Goal: Transaction & Acquisition: Purchase product/service

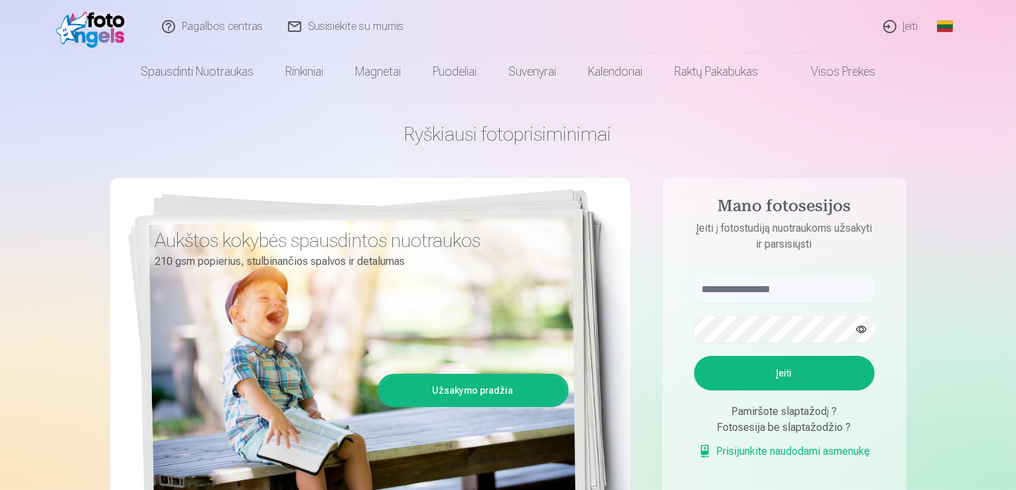
click at [913, 24] on link "Įeiti" at bounding box center [901, 26] width 60 height 53
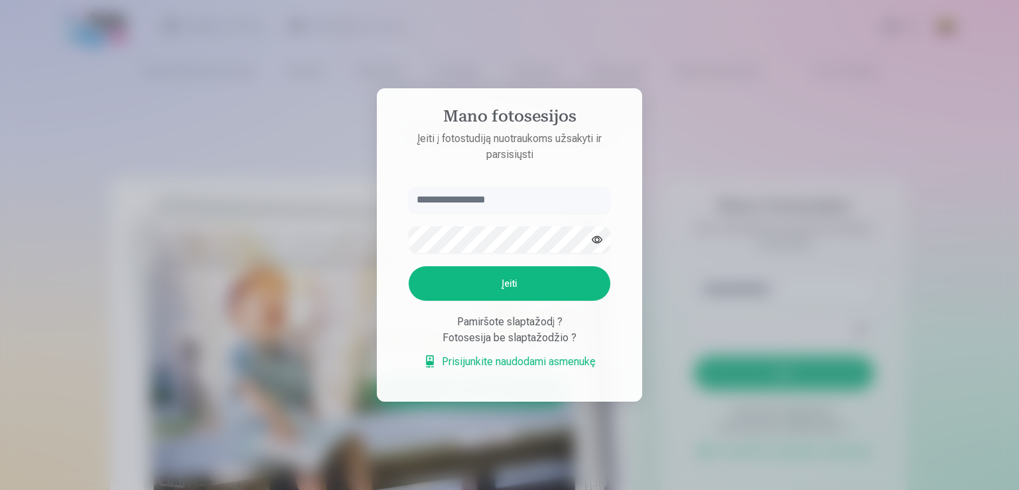
click at [483, 201] on input "text" at bounding box center [510, 199] width 202 height 27
type input "**********"
click at [595, 240] on button "button" at bounding box center [597, 239] width 25 height 25
click at [525, 274] on button "Įeiti" at bounding box center [510, 283] width 202 height 35
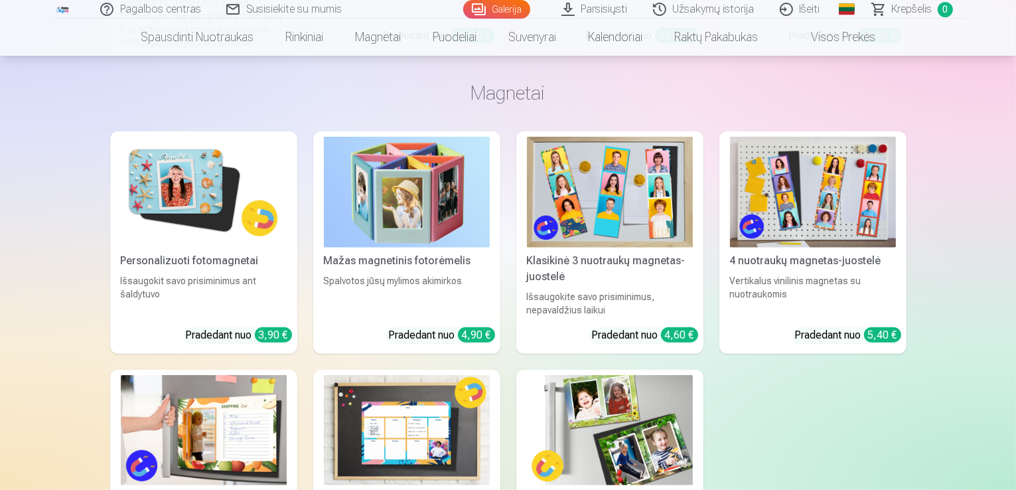
scroll to position [6237, 0]
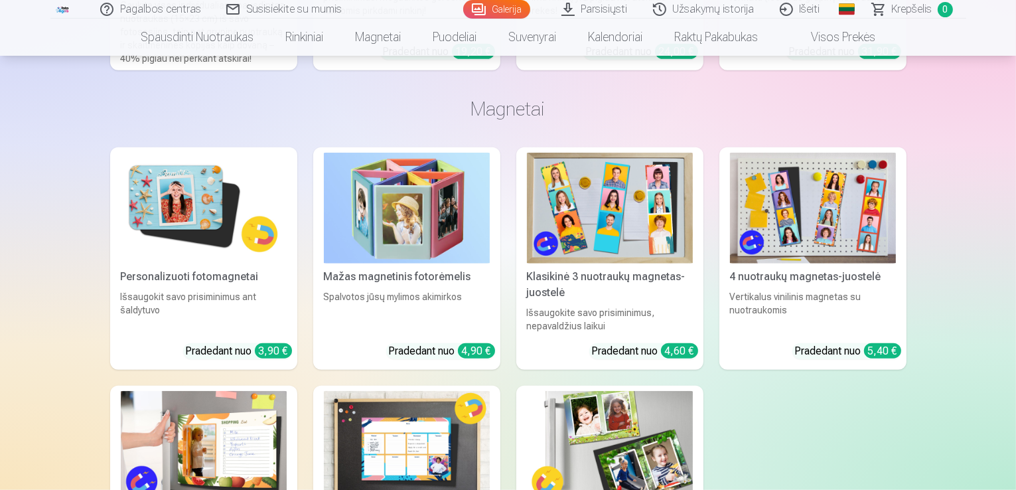
click at [612, 7] on link "Parsisiųsti" at bounding box center [595, 9] width 92 height 19
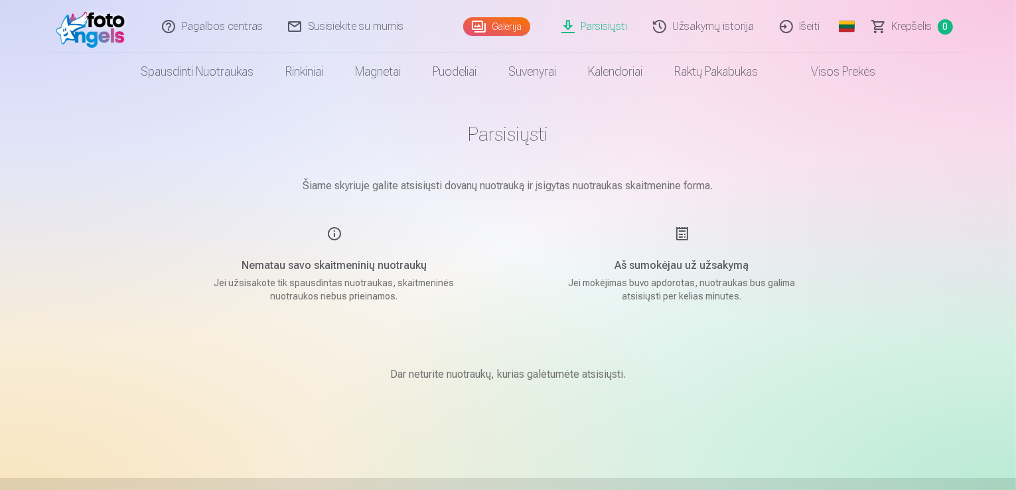
click at [505, 24] on link "Galerija" at bounding box center [496, 26] width 67 height 19
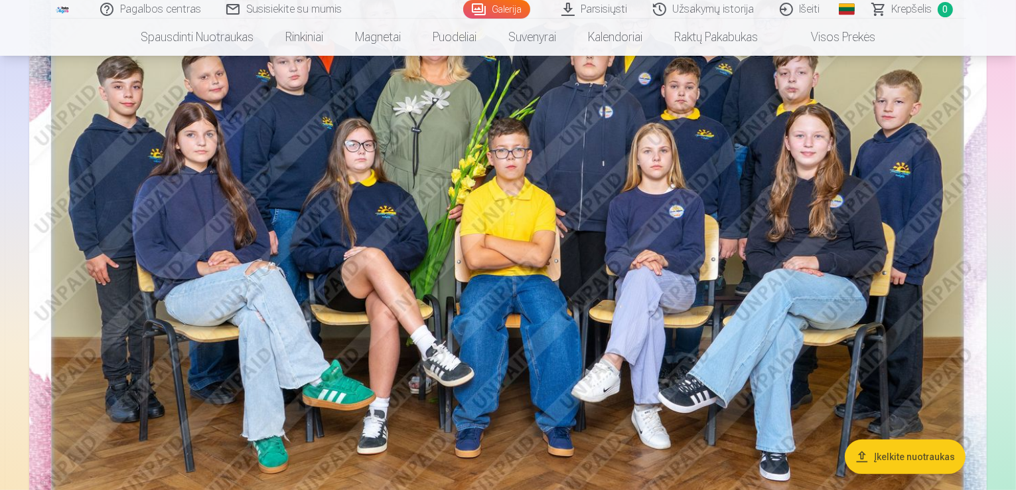
scroll to position [265, 0]
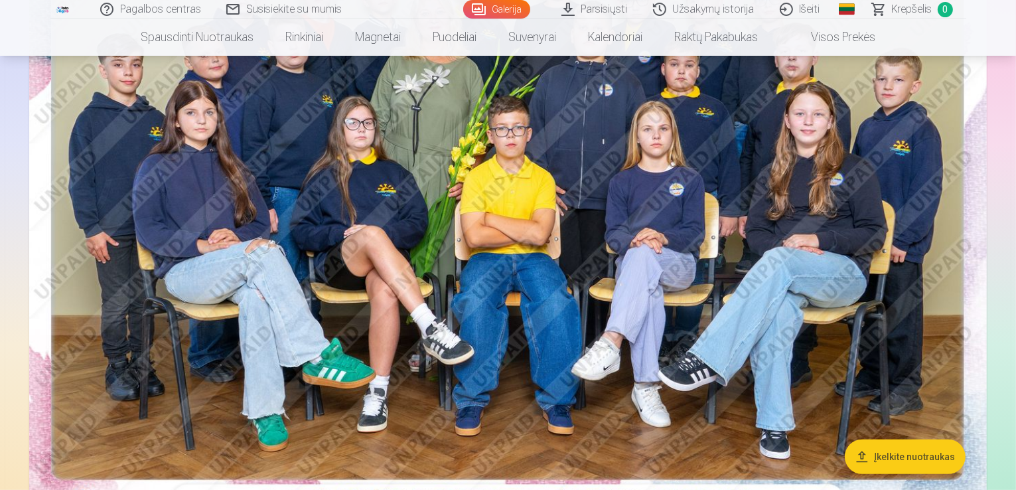
click at [888, 462] on button "Įkelkite nuotraukas" at bounding box center [905, 456] width 121 height 35
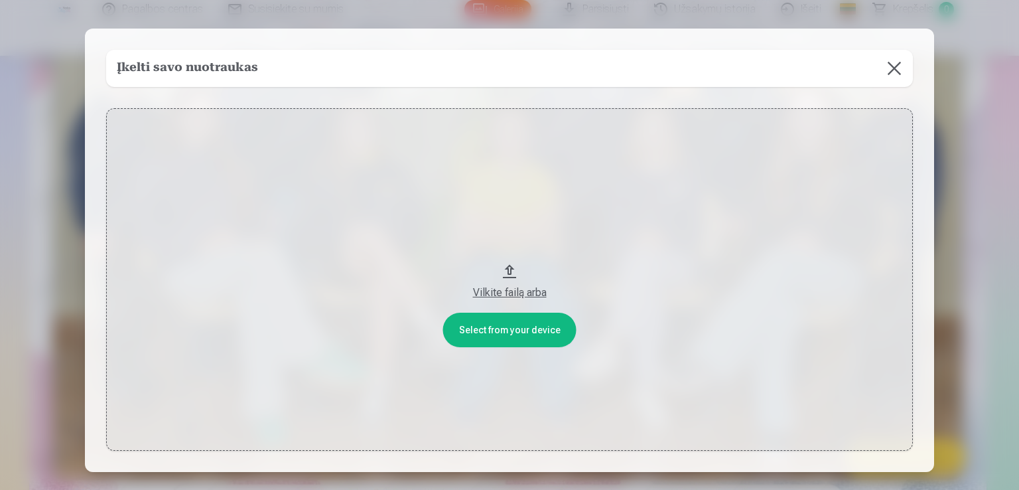
drag, startPoint x: 510, startPoint y: 287, endPoint x: 506, endPoint y: 141, distance: 145.4
click at [506, 141] on button "Vilkite failą arba" at bounding box center [509, 279] width 807 height 343
click at [508, 335] on button "Vilkite failą arba" at bounding box center [509, 279] width 807 height 343
click at [893, 67] on button at bounding box center [894, 68] width 37 height 37
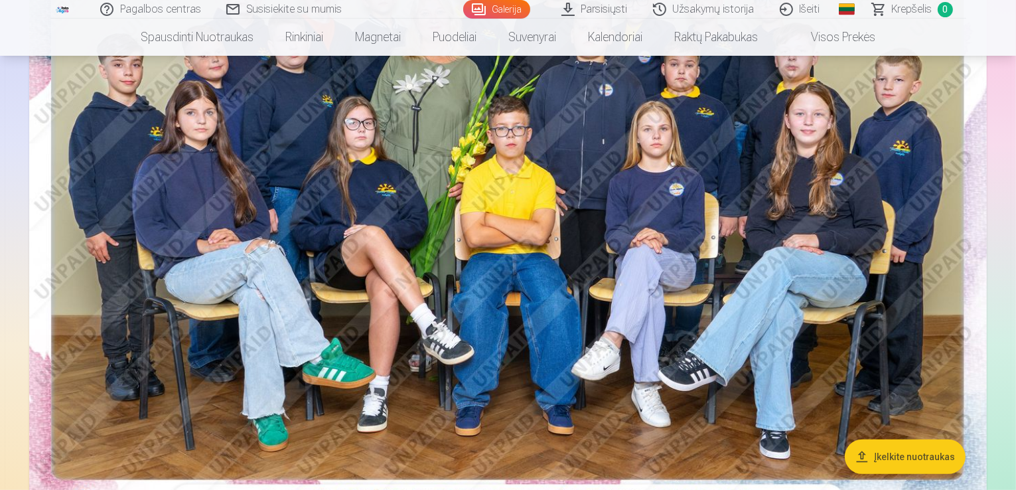
click at [728, 7] on link "Užsakymų istorija" at bounding box center [704, 9] width 127 height 19
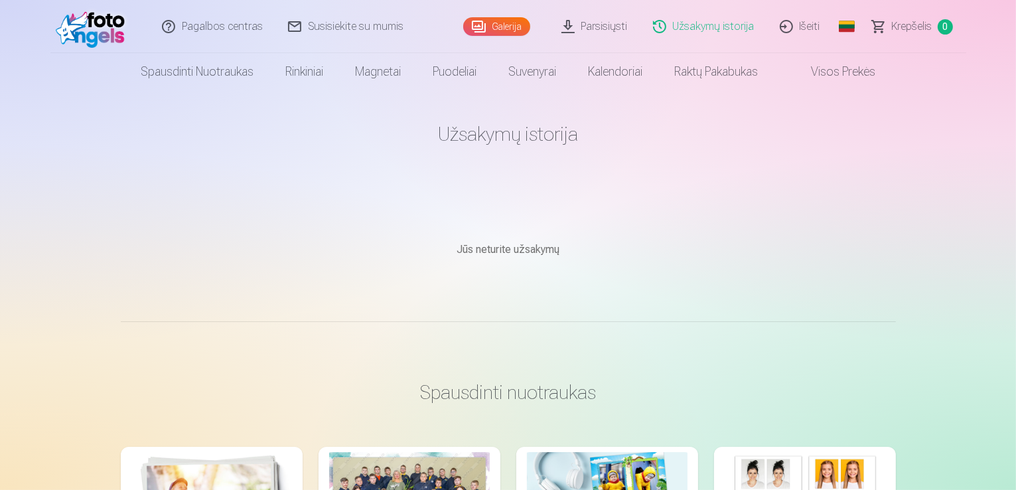
click at [94, 26] on img at bounding box center [94, 26] width 76 height 42
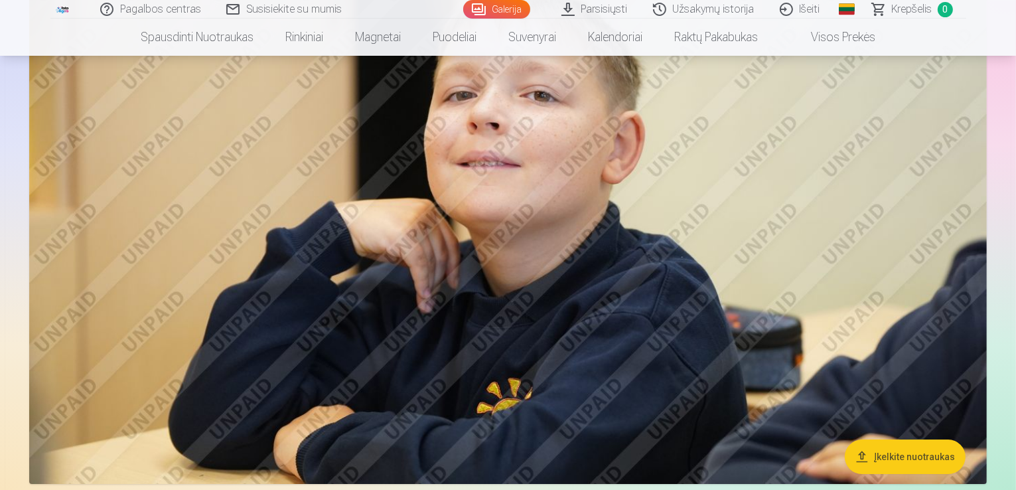
scroll to position [4578, 0]
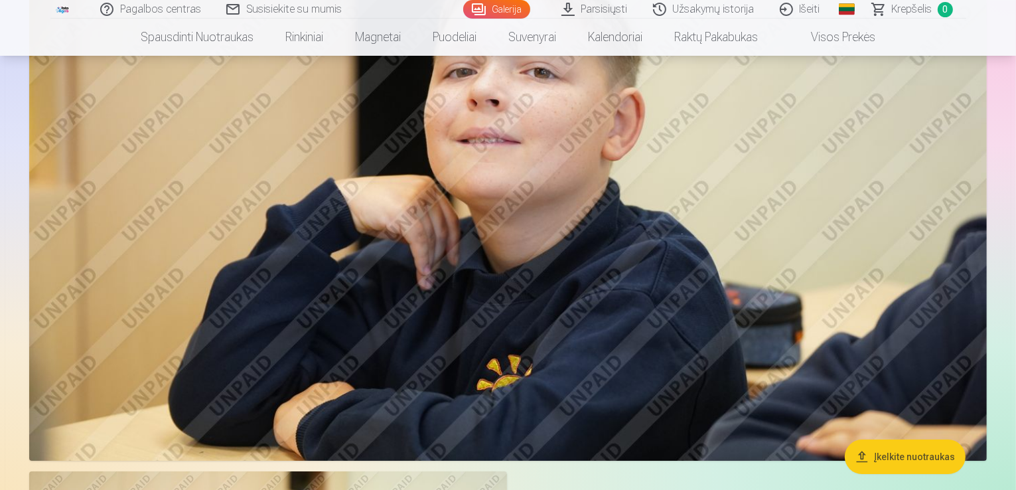
click at [846, 40] on link "Visos prekės" at bounding box center [832, 37] width 117 height 37
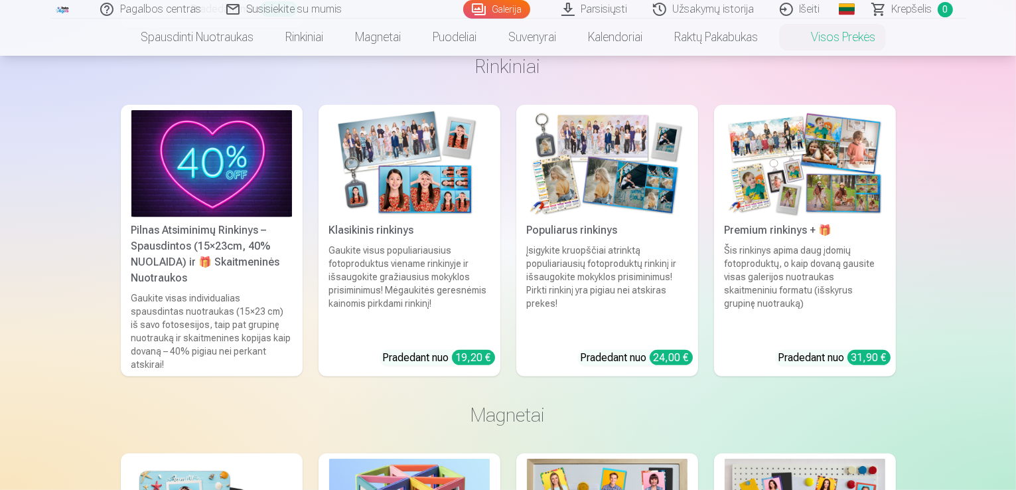
scroll to position [597, 0]
click at [831, 166] on img at bounding box center [805, 164] width 161 height 107
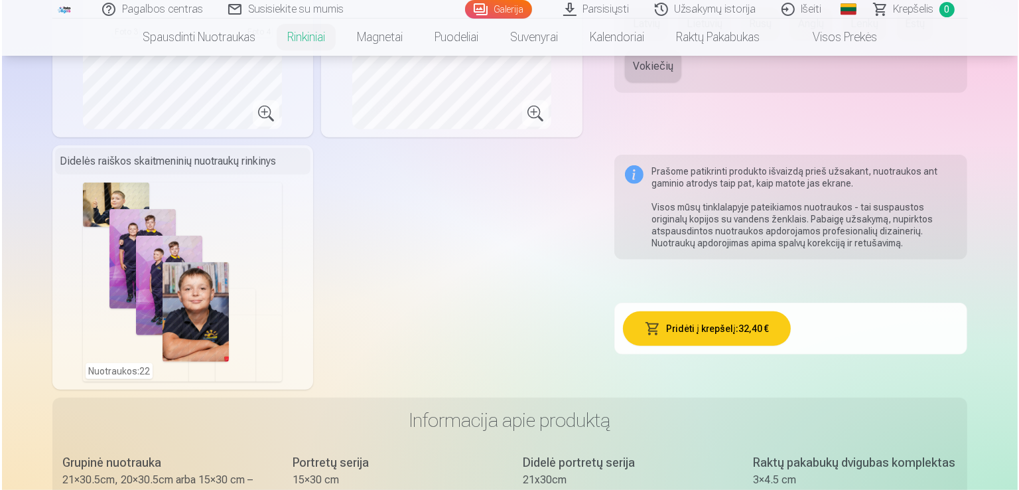
scroll to position [730, 0]
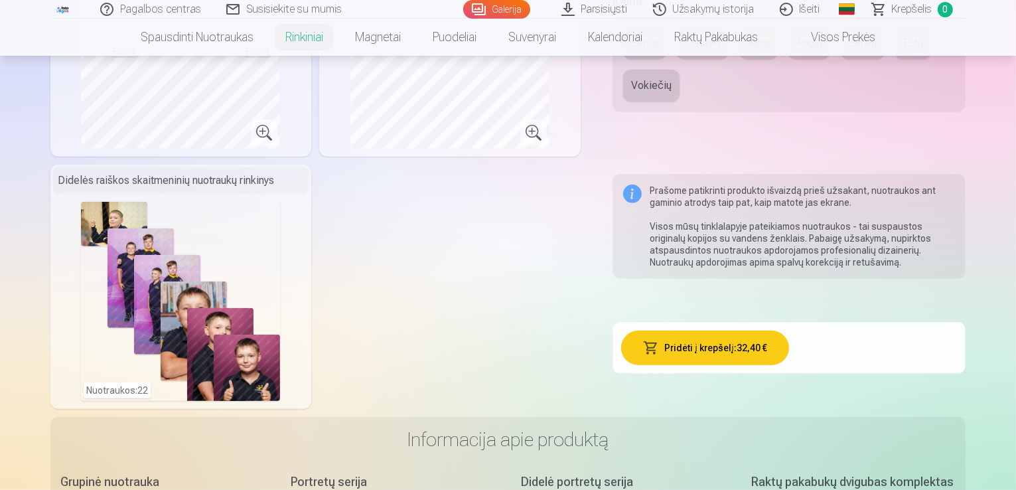
click at [81, 373] on div "Nuotraukos : 22" at bounding box center [180, 301] width 199 height 199
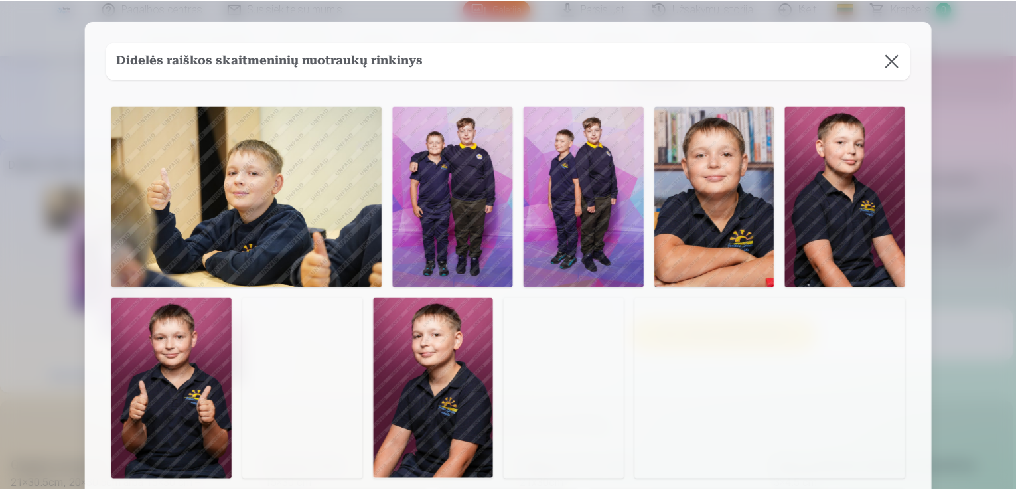
scroll to position [0, 0]
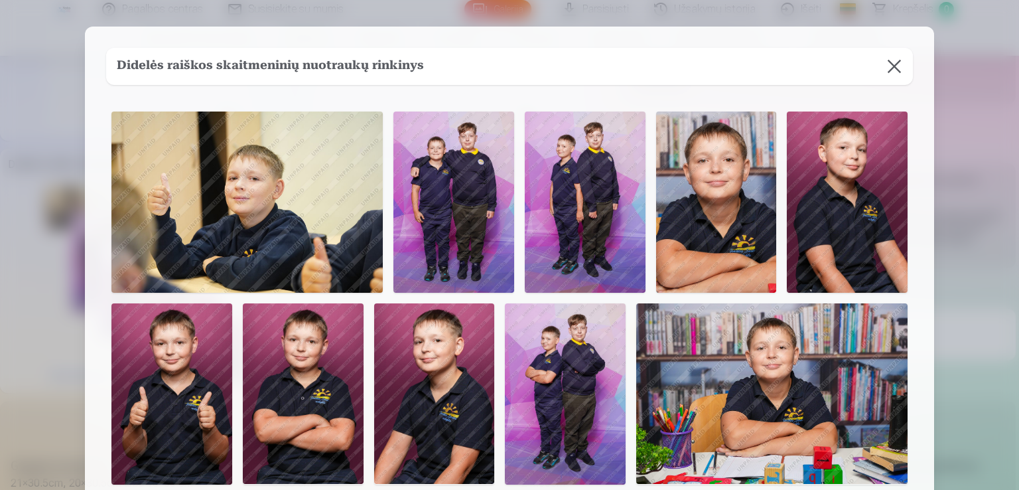
click at [894, 73] on button at bounding box center [894, 66] width 37 height 37
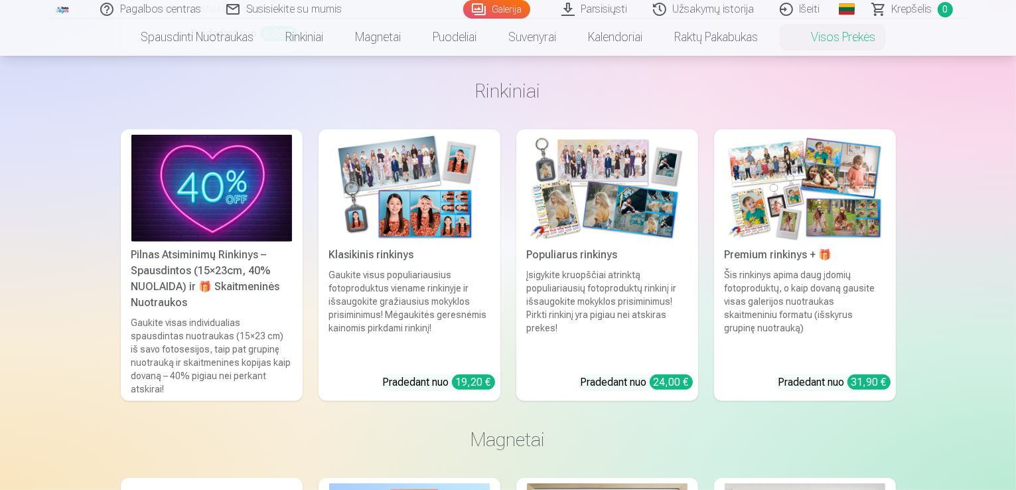
scroll to position [531, 0]
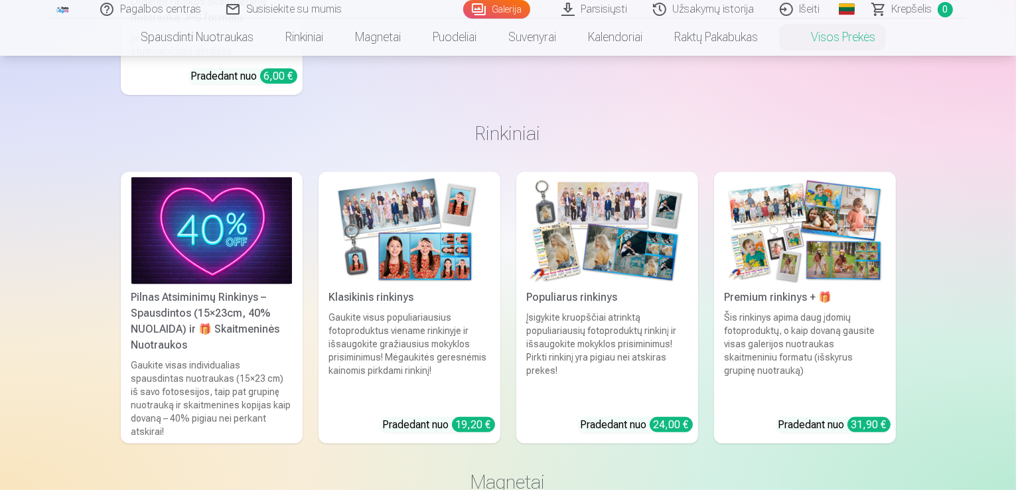
click at [592, 238] on img at bounding box center [607, 230] width 161 height 107
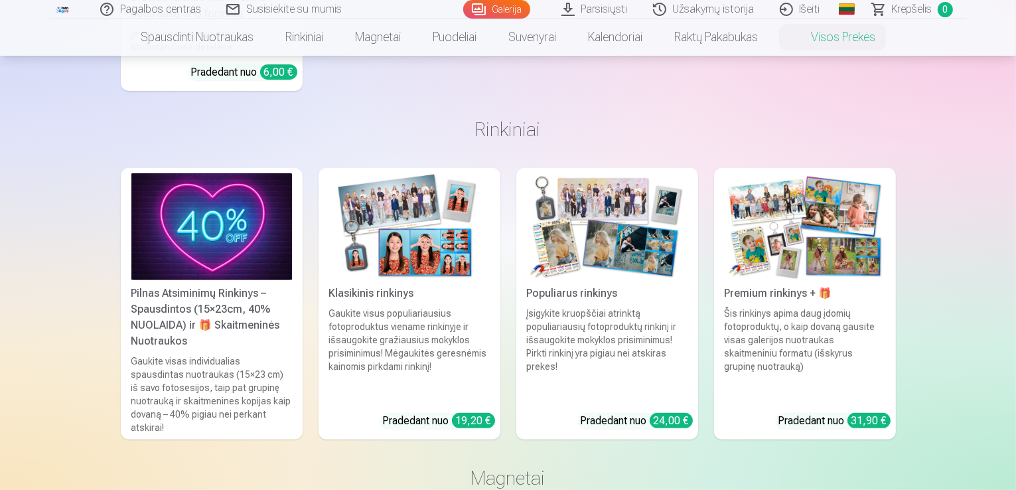
scroll to position [531, 0]
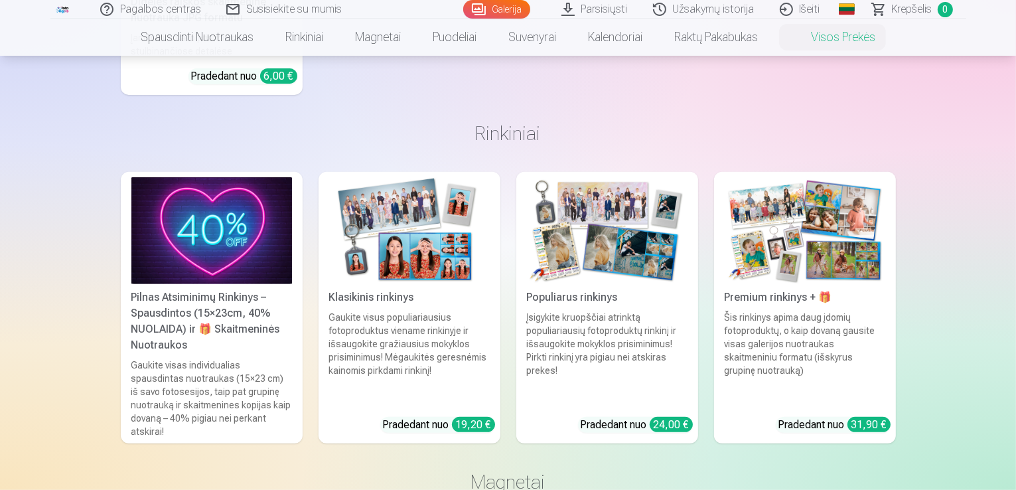
click at [825, 257] on img at bounding box center [805, 230] width 161 height 107
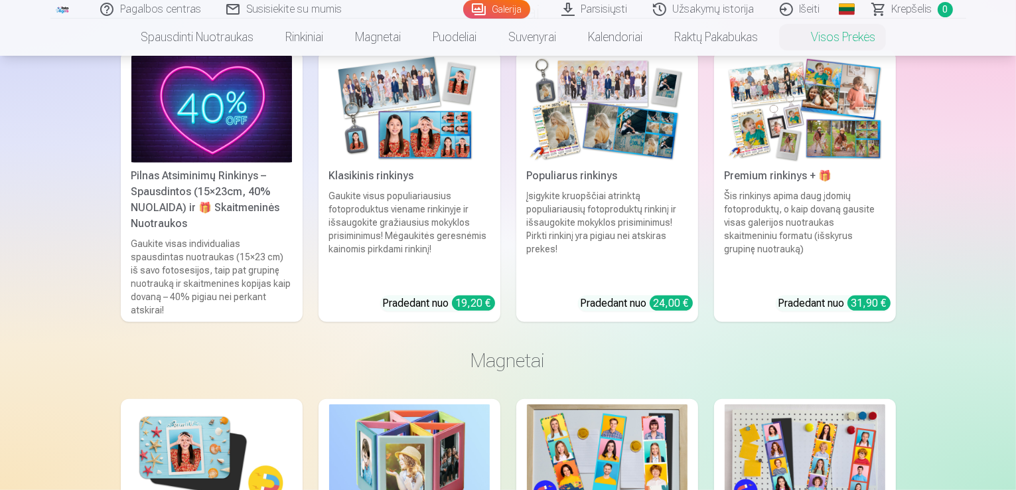
scroll to position [597, 0]
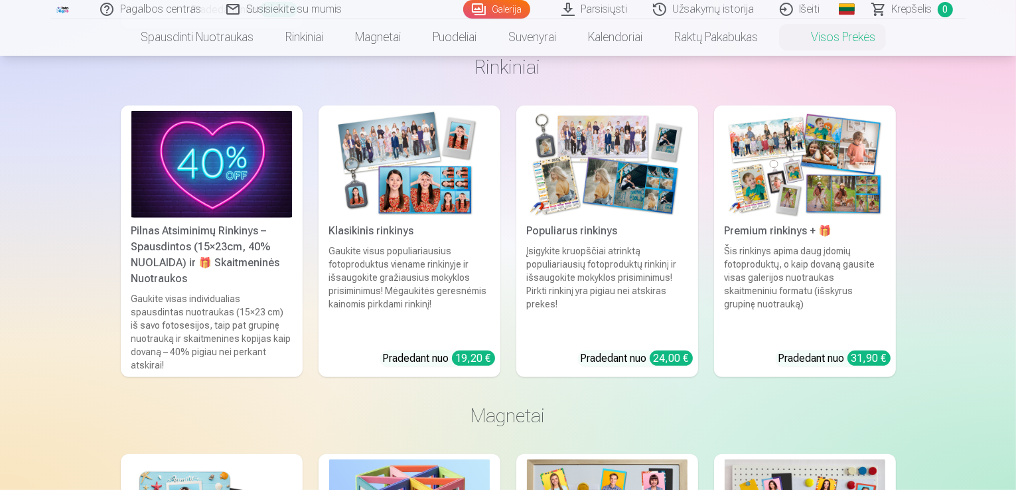
click at [604, 192] on img at bounding box center [607, 164] width 161 height 107
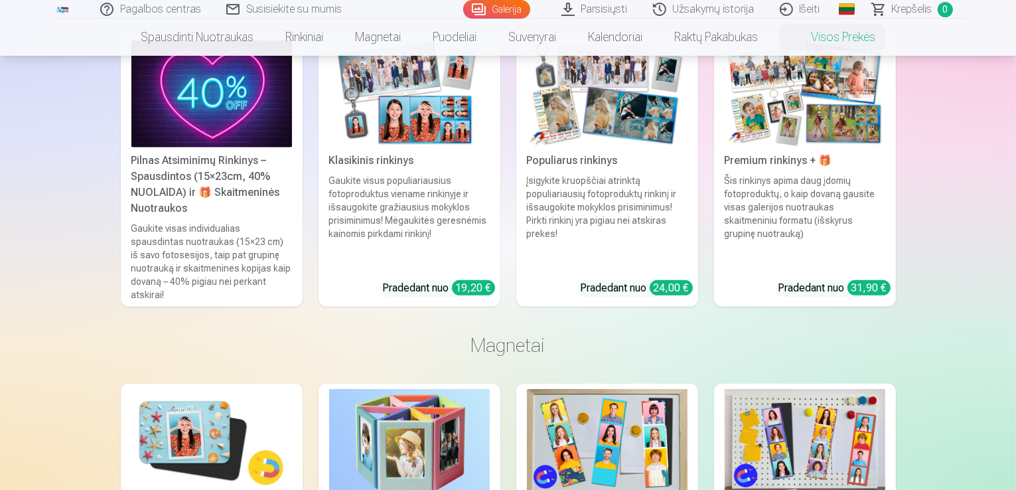
scroll to position [597, 0]
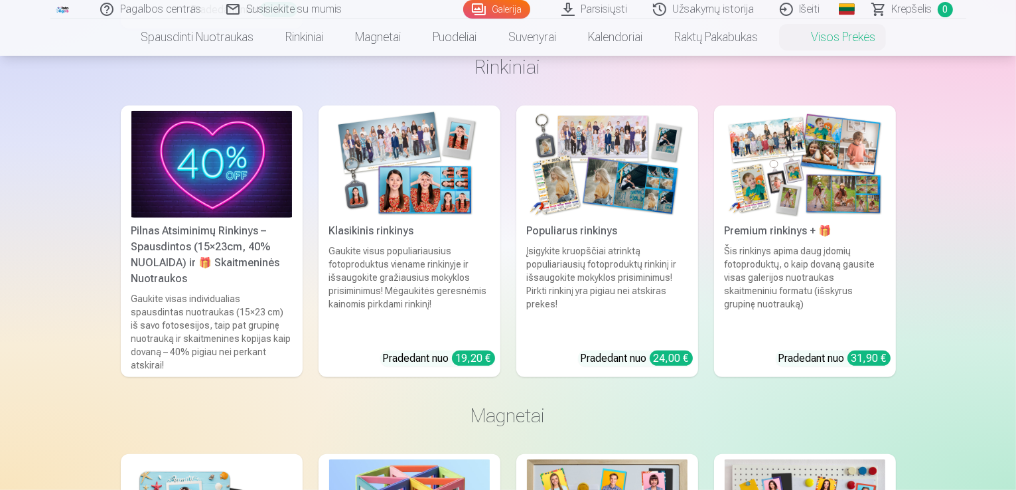
click at [415, 194] on img at bounding box center [409, 164] width 161 height 107
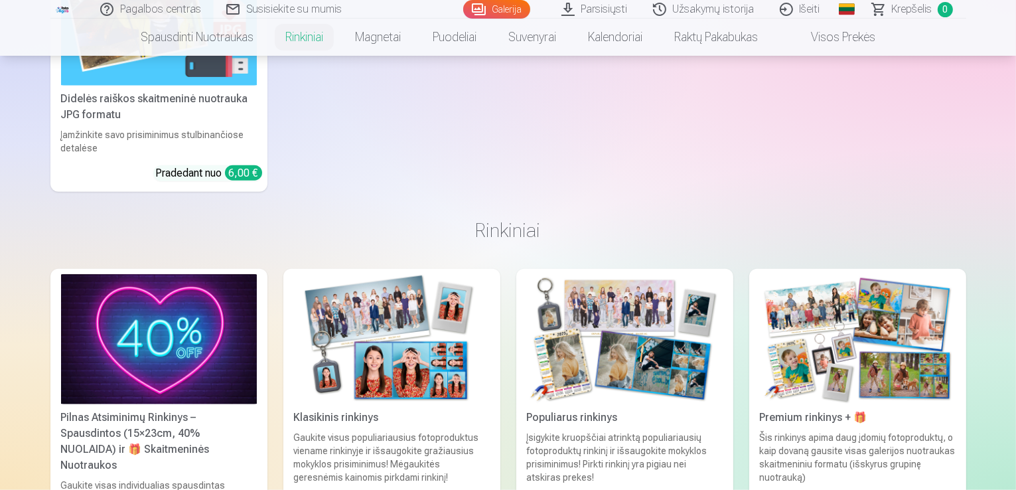
scroll to position [1460, 0]
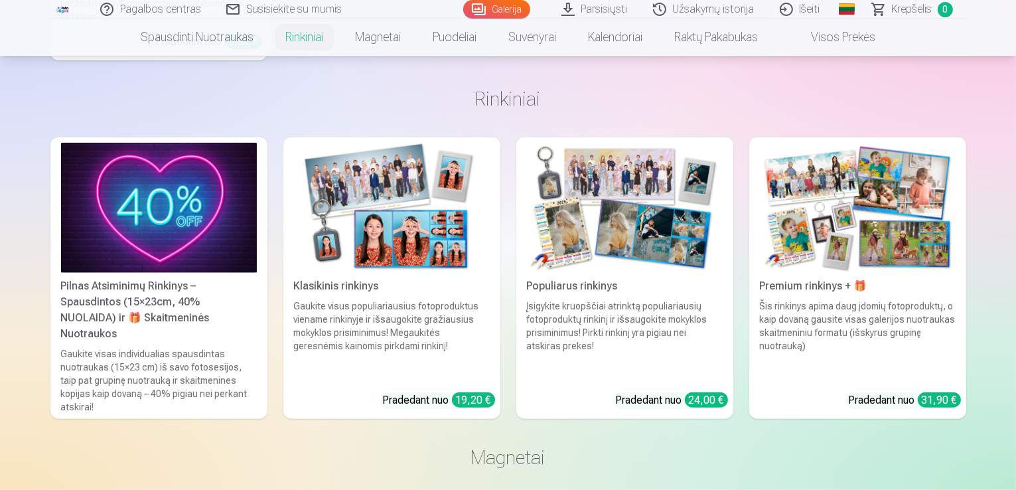
click at [918, 253] on img at bounding box center [858, 208] width 196 height 131
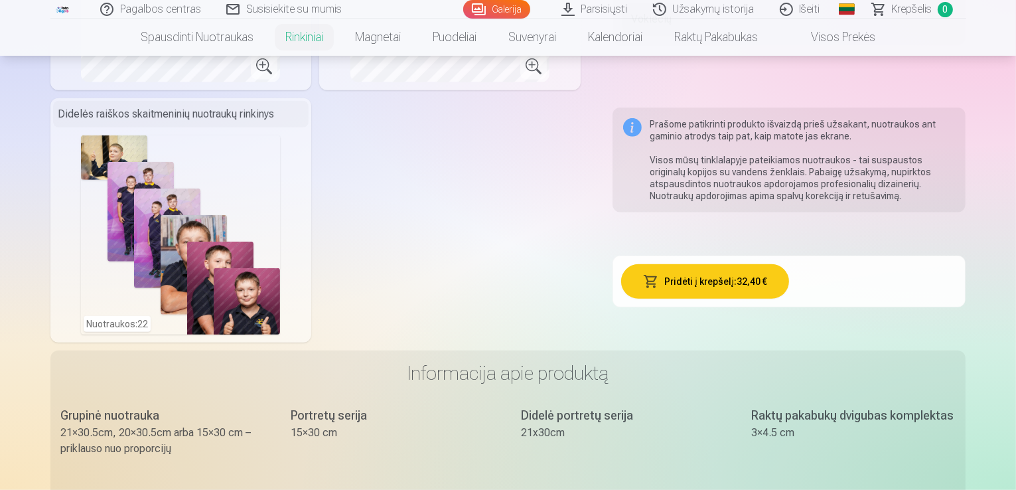
scroll to position [730, 0]
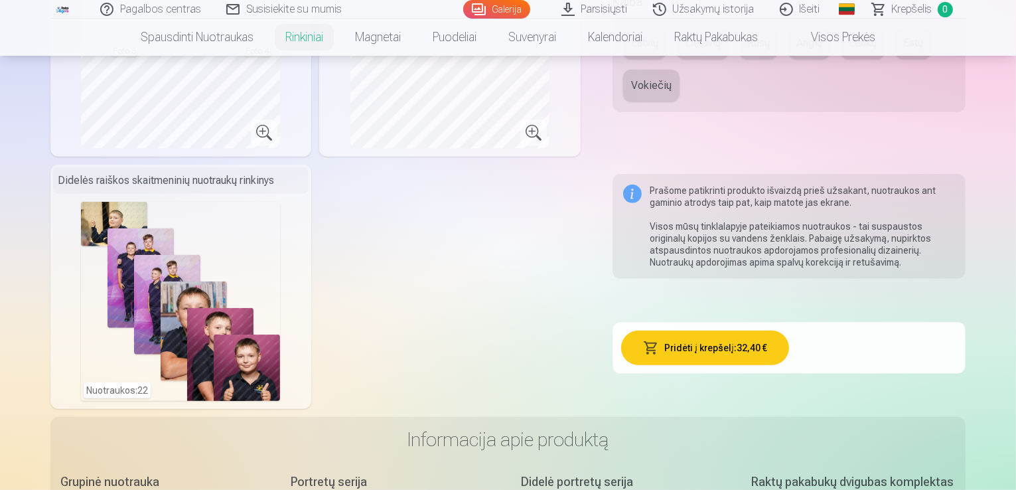
click at [738, 330] on button "Pridėti į krepšelį : 32,40 €" at bounding box center [705, 347] width 168 height 35
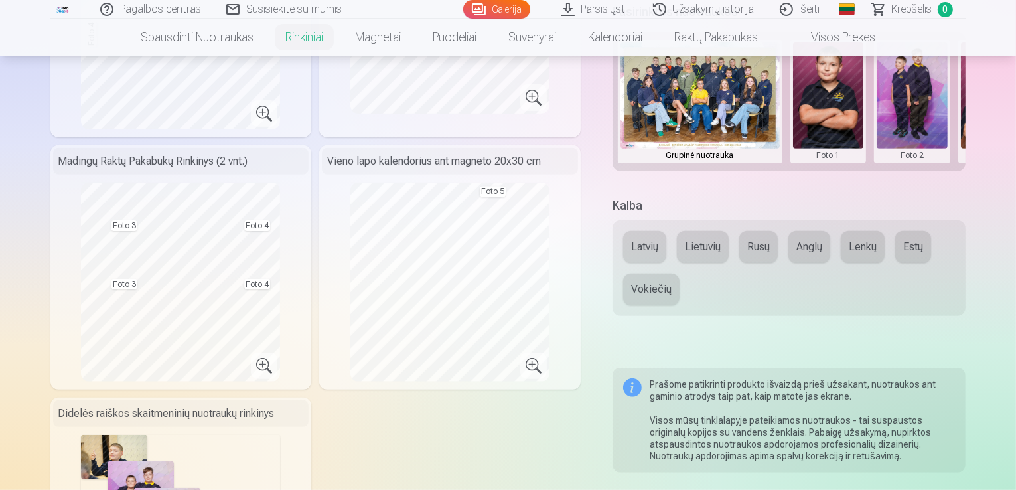
scroll to position [464, 0]
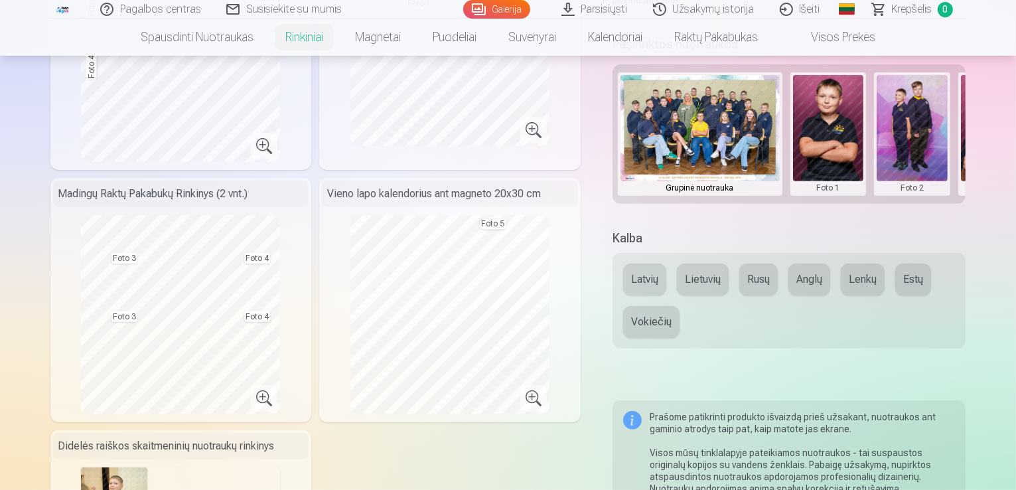
click at [718, 272] on button "Lietuvių" at bounding box center [703, 279] width 52 height 32
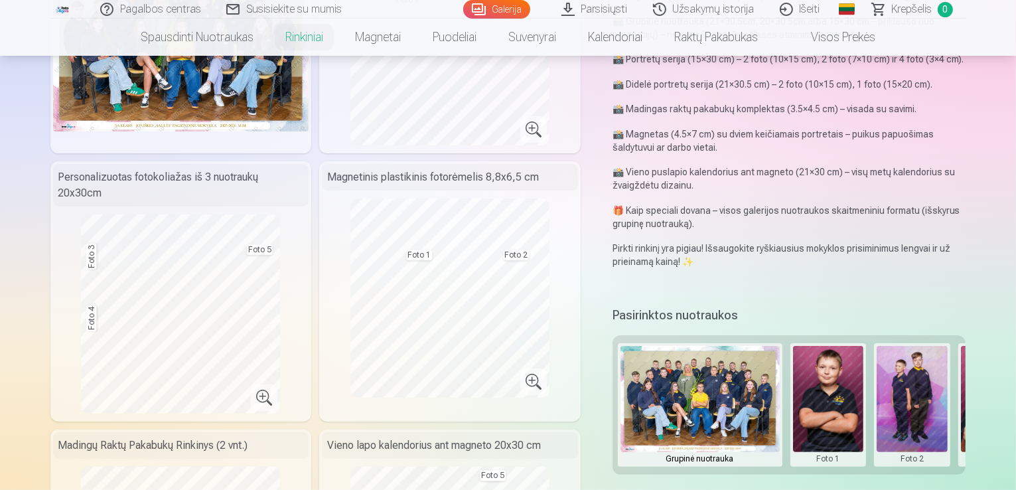
scroll to position [208, 0]
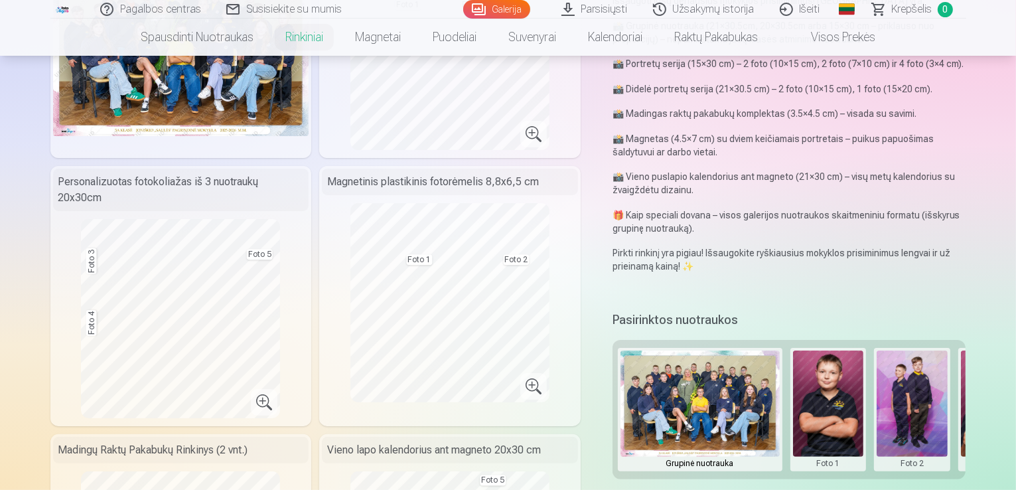
click at [926, 371] on button at bounding box center [912, 409] width 71 height 118
click at [730, 391] on div at bounding box center [508, 245] width 1016 height 490
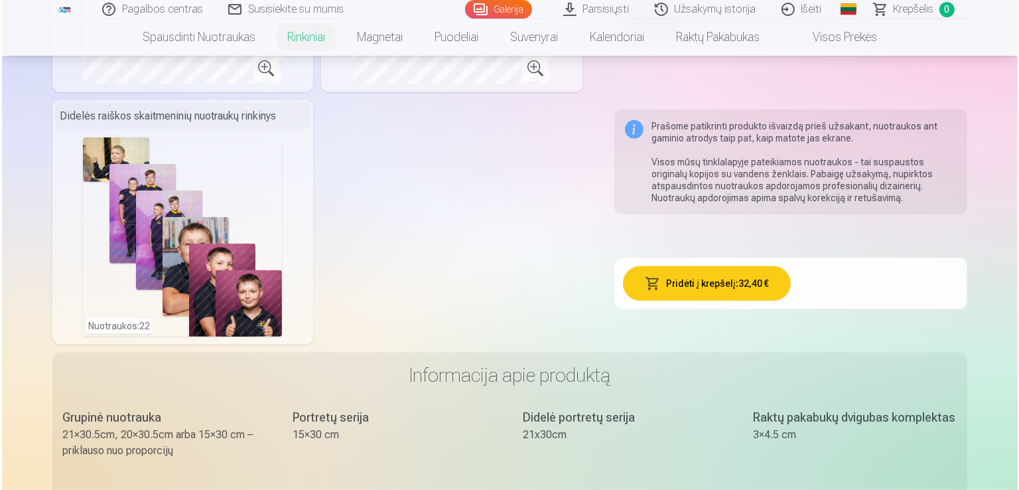
scroll to position [796, 0]
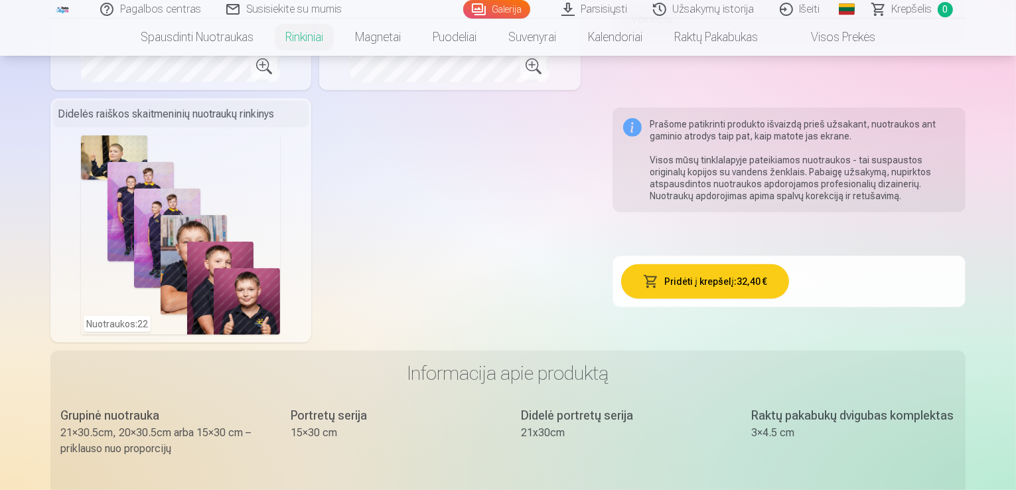
click at [740, 264] on button "Pridėti į krepšelį : 32,40 €" at bounding box center [705, 281] width 168 height 35
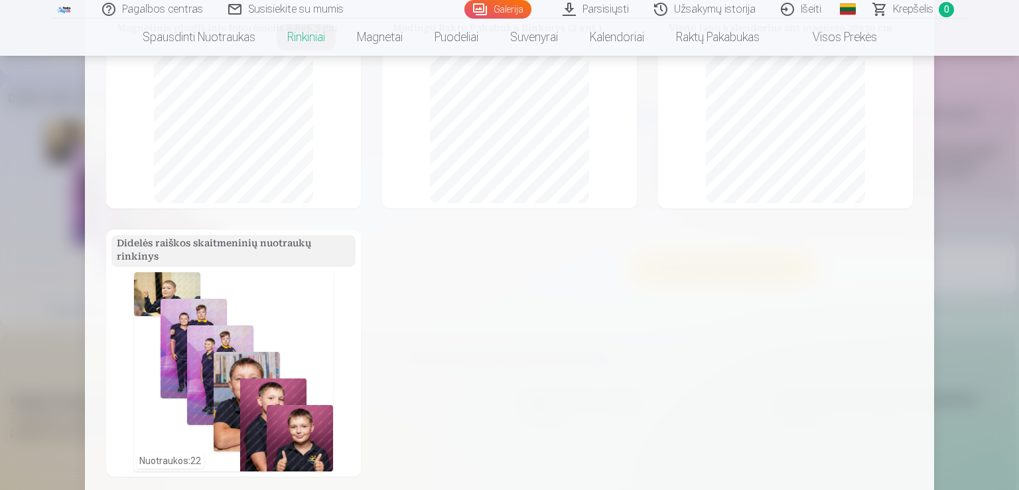
scroll to position [544, 0]
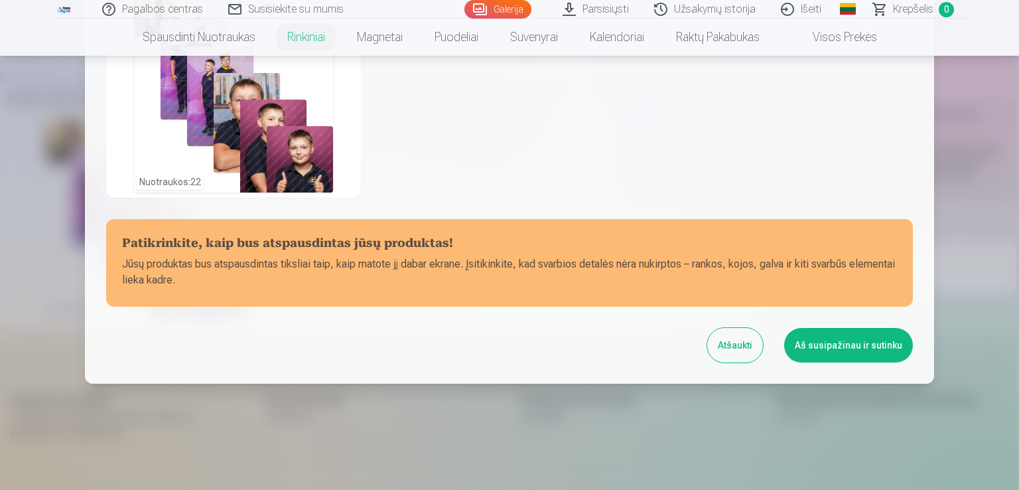
click at [833, 348] on button "Aš susipažinau ir sutinku" at bounding box center [848, 345] width 129 height 35
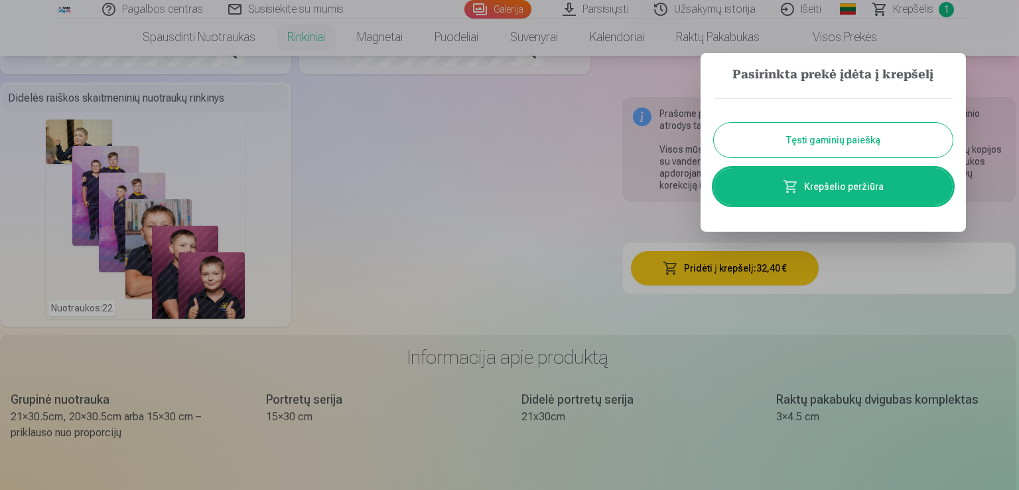
click at [841, 187] on link "Krepšelio peržiūra" at bounding box center [833, 186] width 239 height 37
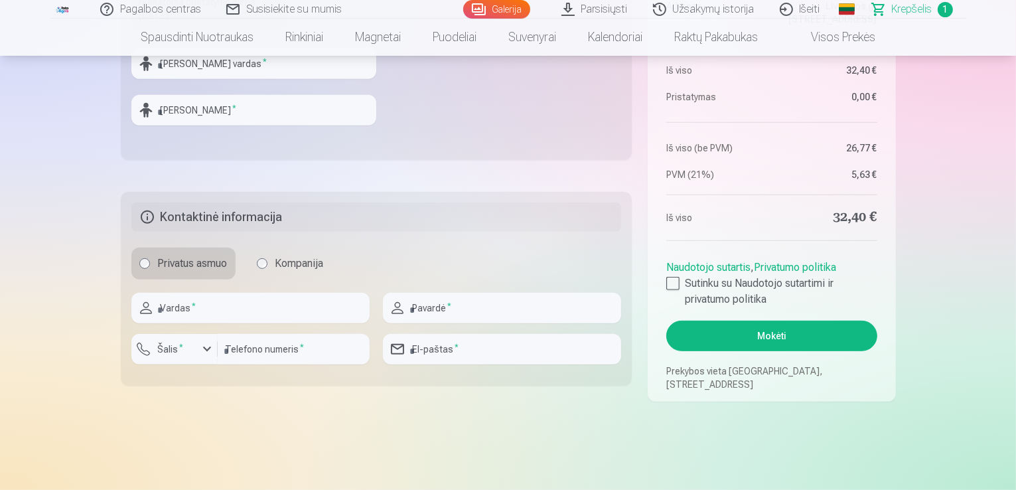
scroll to position [664, 0]
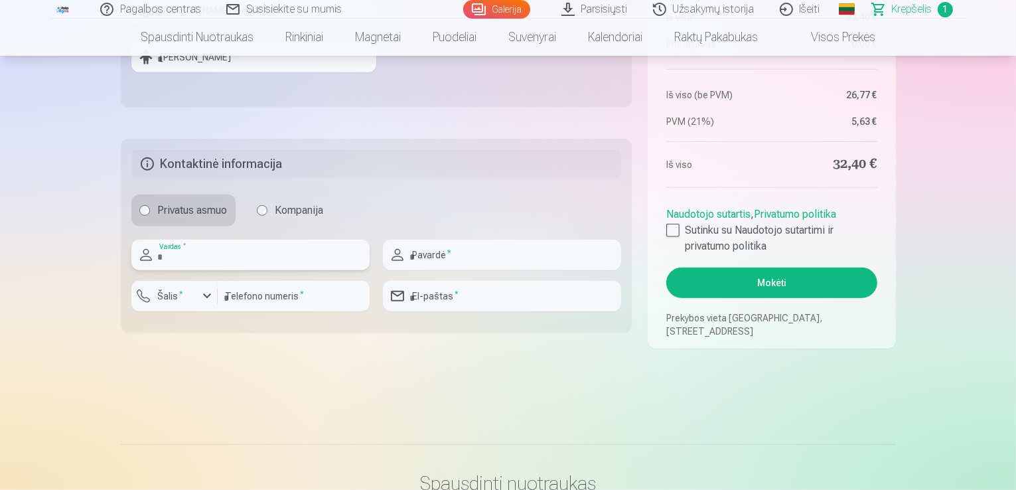
click at [238, 251] on input "text" at bounding box center [250, 255] width 238 height 31
type input "*****"
click at [426, 250] on input "text" at bounding box center [502, 255] width 238 height 31
type input "********"
click at [177, 297] on label "Šalis *" at bounding box center [171, 295] width 36 height 13
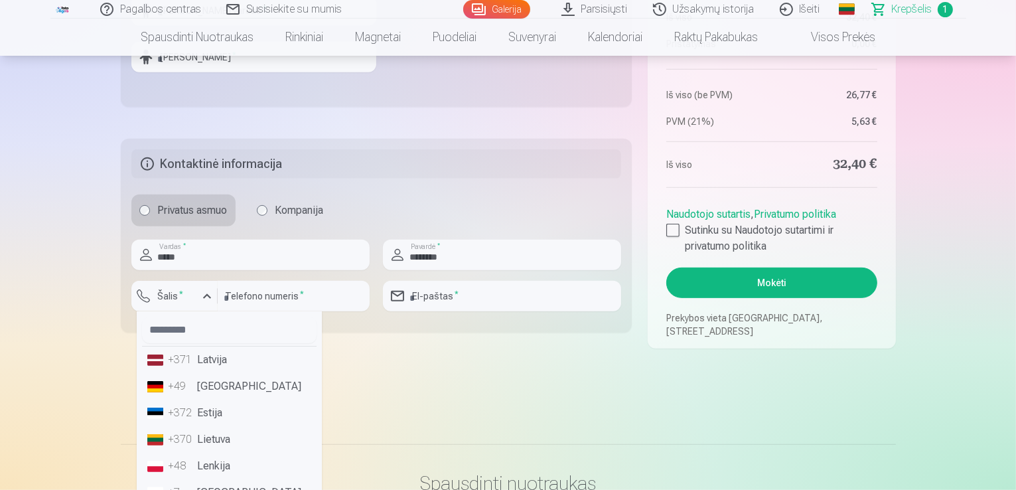
click at [216, 434] on li "+370 Lietuva" at bounding box center [229, 439] width 175 height 27
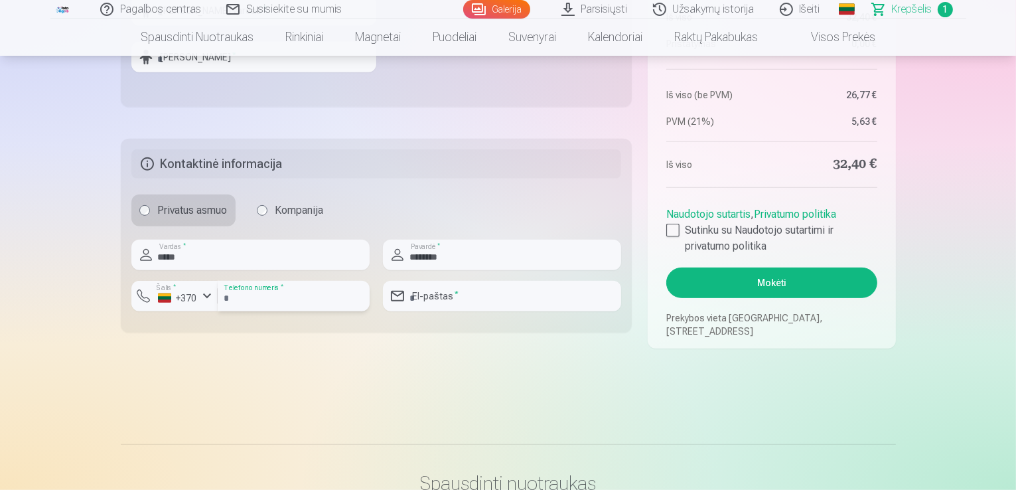
click at [265, 295] on input "number" at bounding box center [294, 296] width 152 height 31
type input "**********"
click at [242, 257] on input "*****" at bounding box center [250, 255] width 238 height 31
type input "*"
type input "*****"
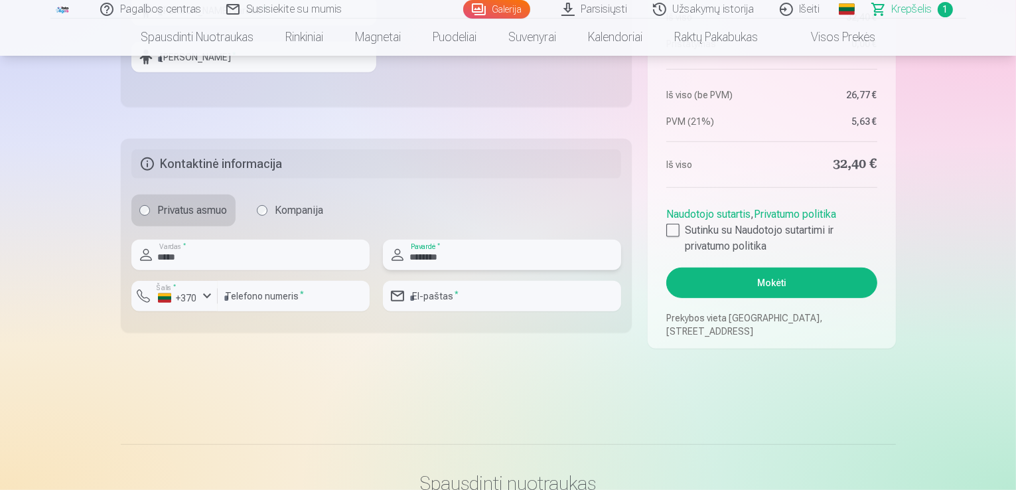
click at [458, 262] on input "********" at bounding box center [502, 255] width 238 height 31
type input "**********"
click at [459, 297] on input "email" at bounding box center [502, 296] width 238 height 31
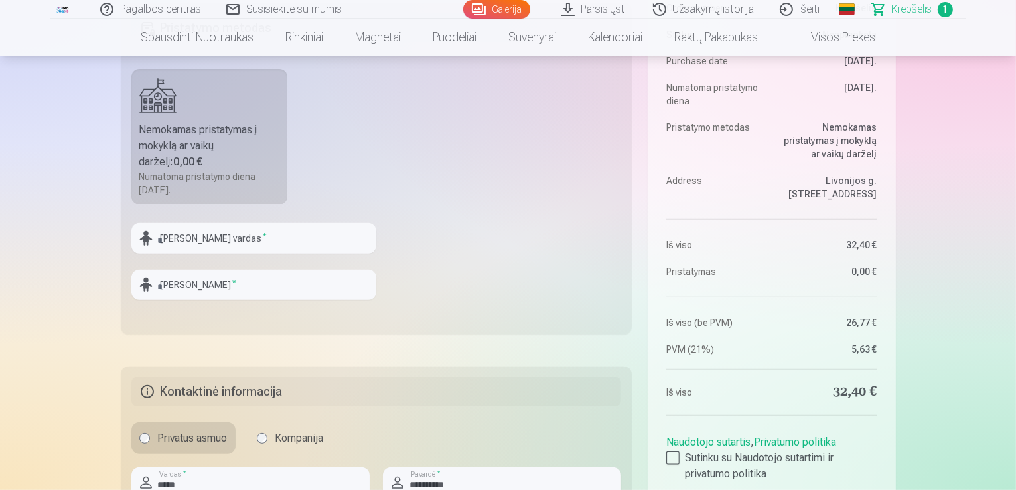
scroll to position [332, 0]
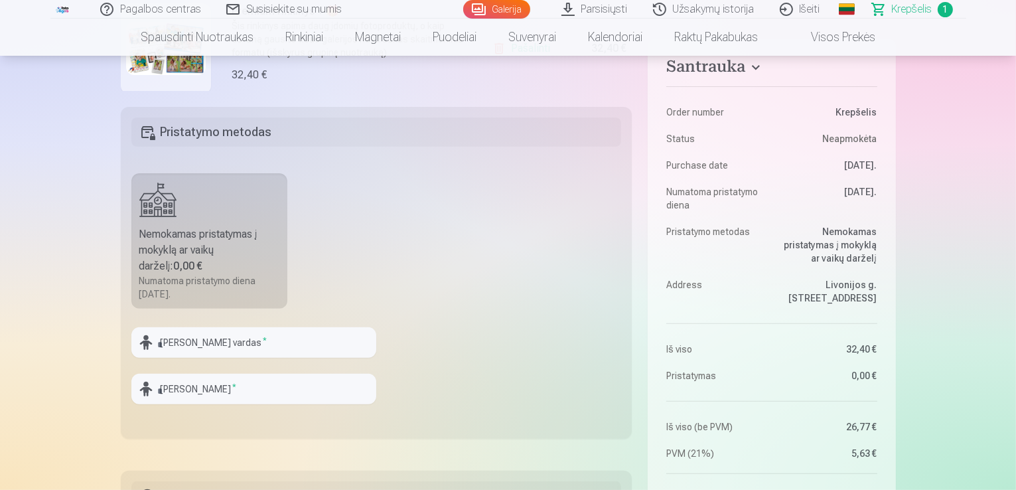
type input "**********"
click at [196, 342] on input "text" at bounding box center [253, 342] width 245 height 31
click at [241, 396] on input "text" at bounding box center [253, 389] width 245 height 31
click at [240, 339] on input "**********" at bounding box center [253, 342] width 245 height 31
type input "*****"
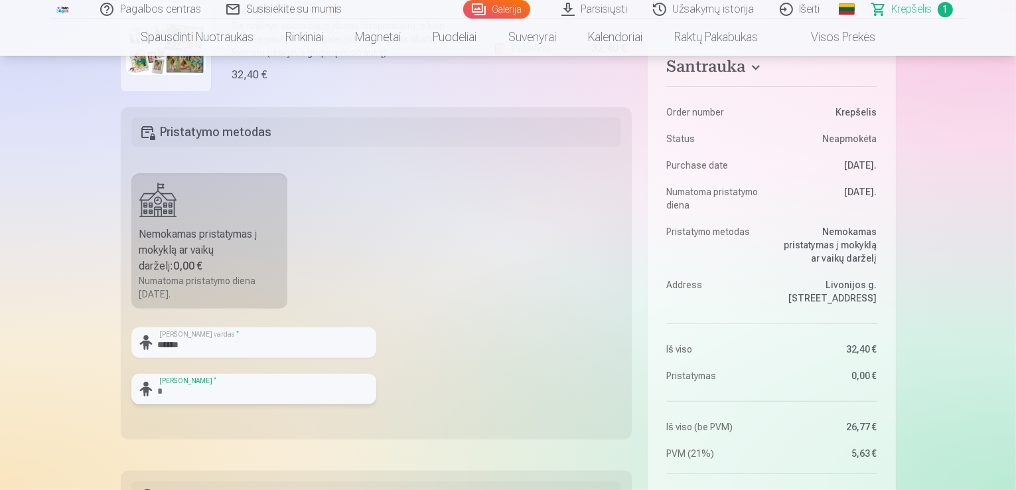
click at [224, 387] on input "text" at bounding box center [253, 389] width 245 height 31
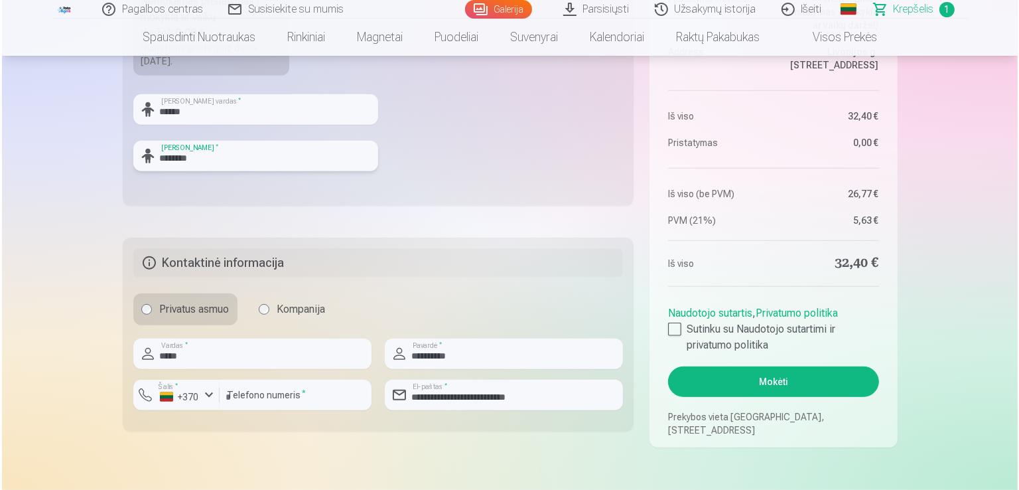
scroll to position [597, 0]
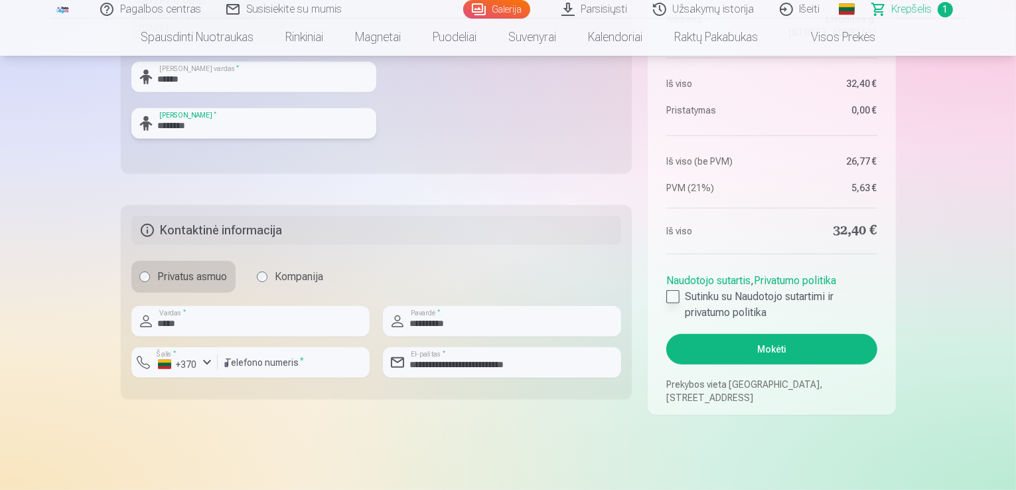
type input "********"
click at [678, 293] on div at bounding box center [672, 296] width 13 height 13
click at [752, 346] on button "Mokėti" at bounding box center [771, 349] width 210 height 31
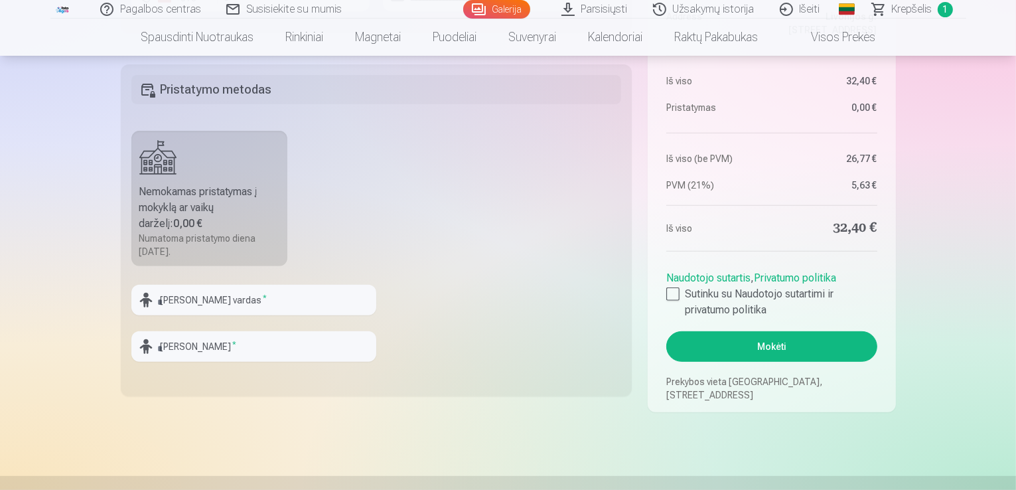
scroll to position [531, 0]
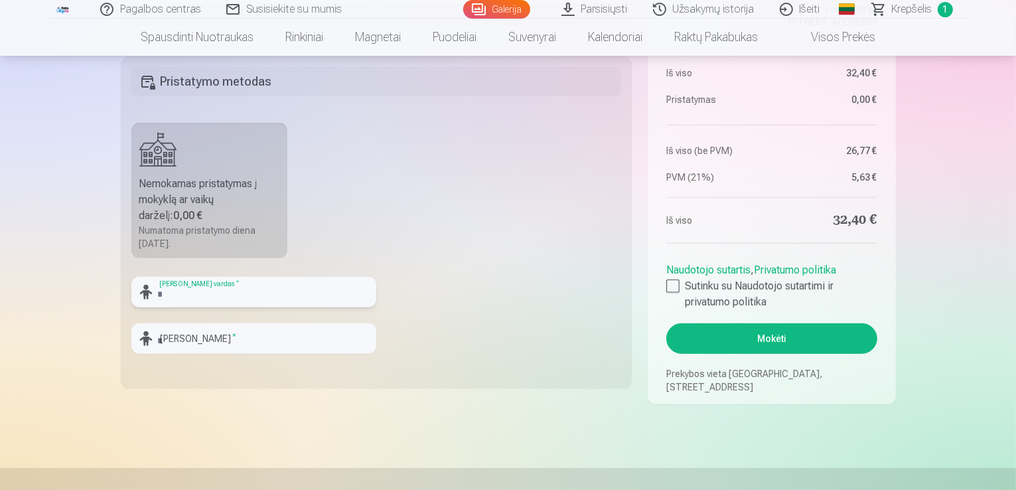
click at [217, 297] on input "text" at bounding box center [253, 292] width 245 height 31
type input "*****"
click at [229, 344] on input "text" at bounding box center [253, 338] width 245 height 31
type input "********"
click at [670, 285] on div at bounding box center [672, 285] width 13 height 13
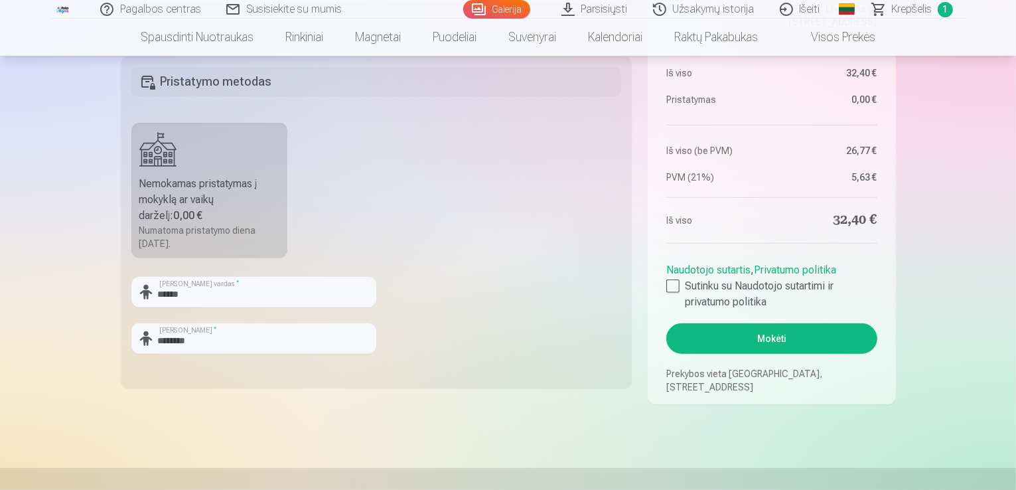
click at [734, 334] on button "Mokėti" at bounding box center [771, 338] width 210 height 31
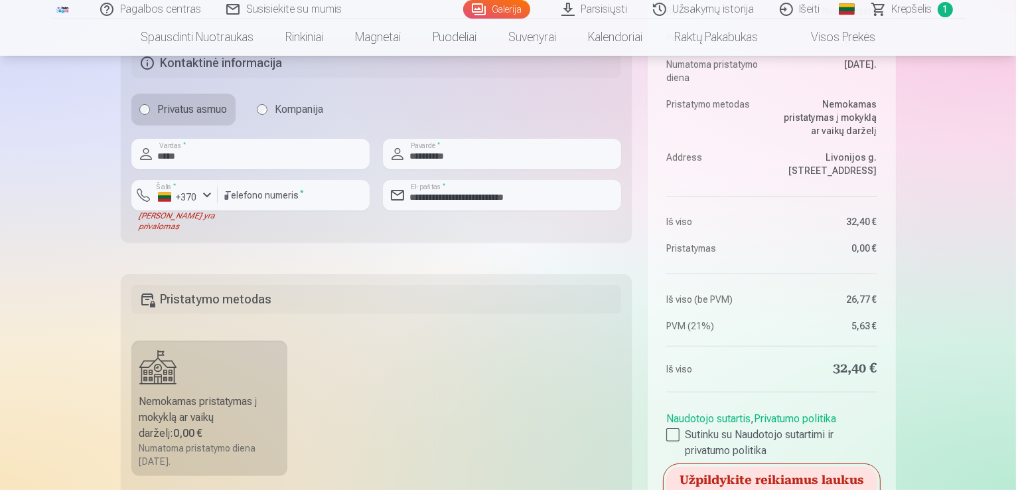
scroll to position [332, 0]
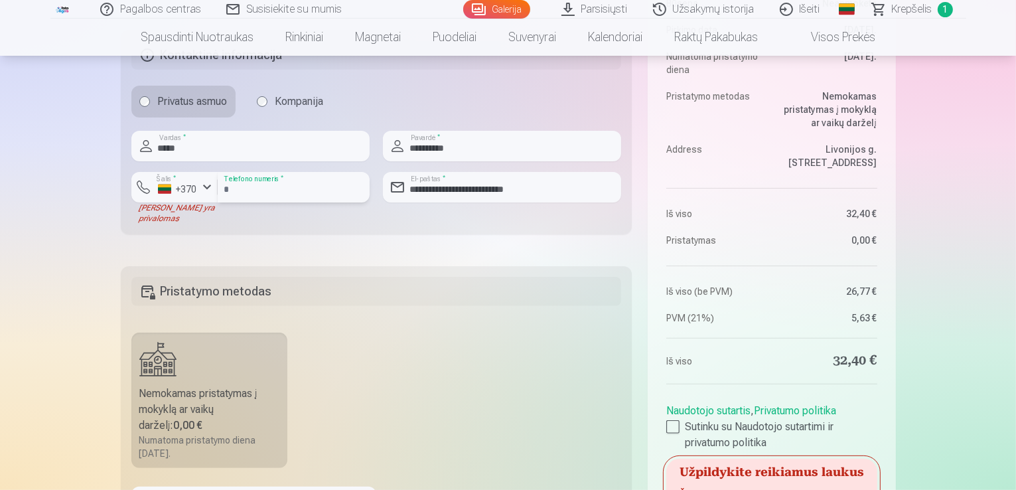
click at [249, 187] on input "**********" at bounding box center [294, 187] width 152 height 31
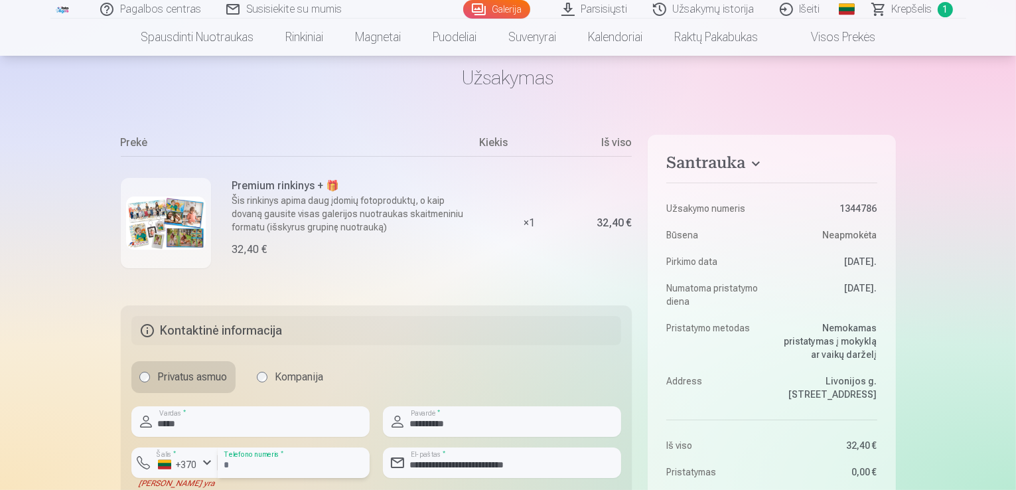
scroll to position [0, 0]
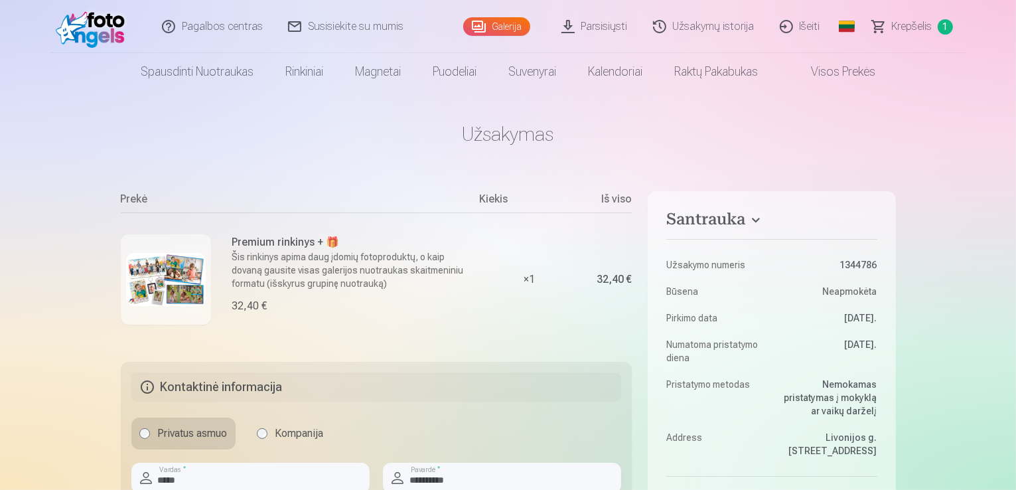
type input "********"
click at [944, 23] on span "1" at bounding box center [945, 26] width 15 height 15
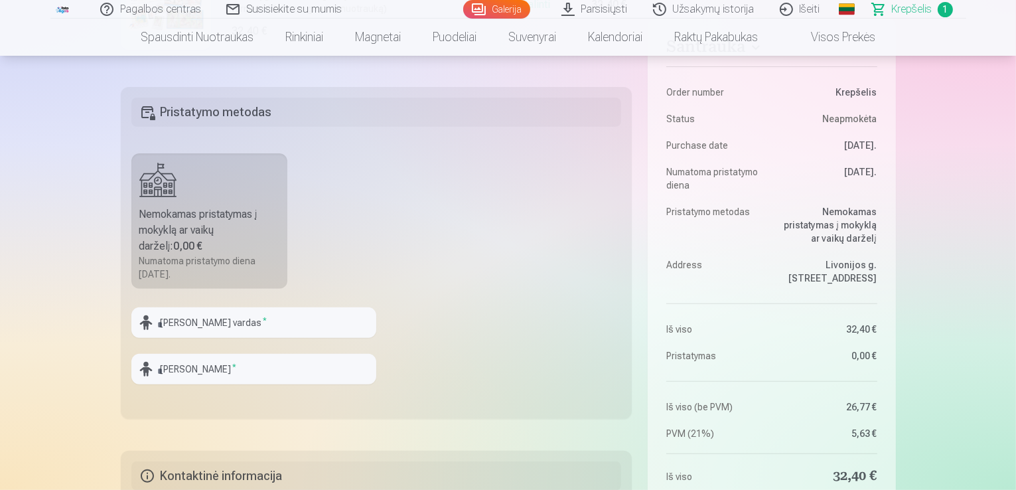
scroll to position [464, 0]
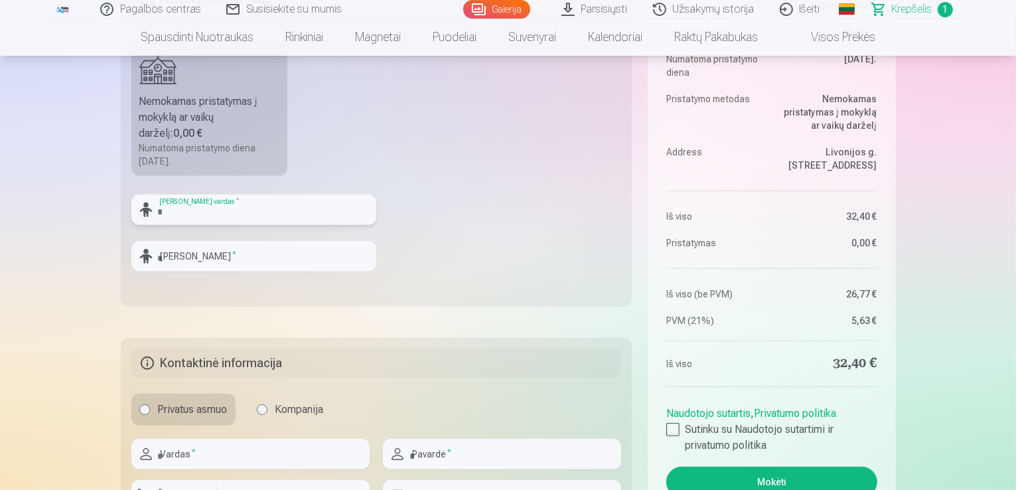
click at [176, 218] on input "text" at bounding box center [253, 209] width 245 height 31
type input "*****"
click at [188, 250] on input "text" at bounding box center [253, 256] width 245 height 31
type input "********"
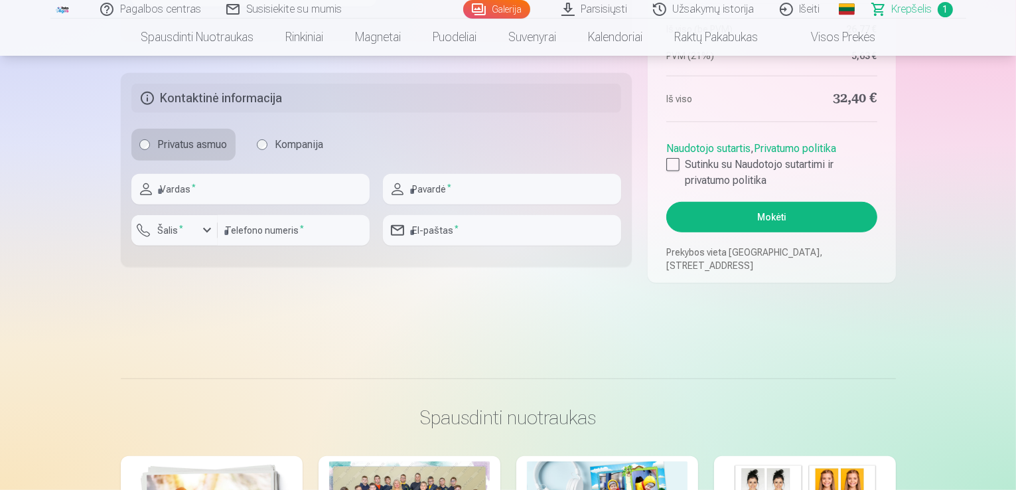
scroll to position [730, 0]
click at [192, 190] on input "text" at bounding box center [250, 188] width 238 height 31
type input "*****"
click at [435, 188] on input "text" at bounding box center [502, 188] width 238 height 31
type input "**********"
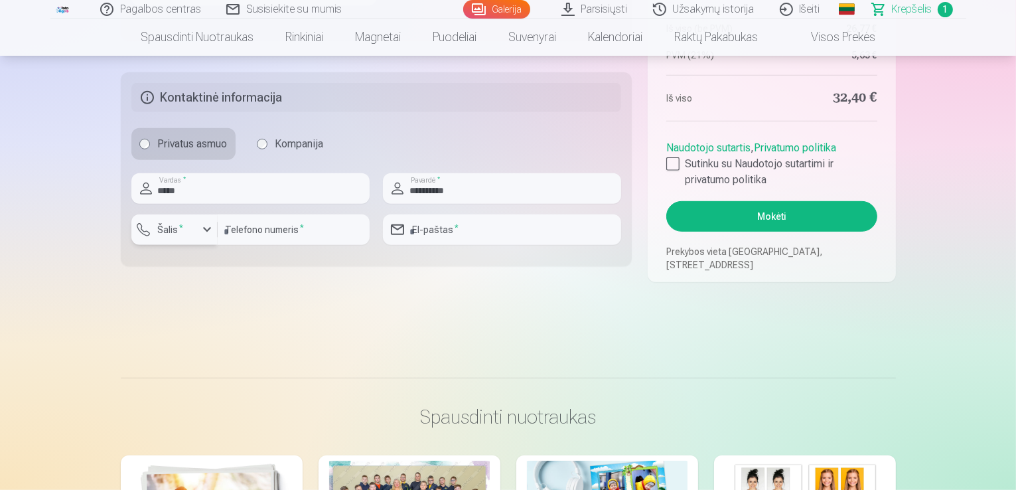
click at [200, 232] on div "button" at bounding box center [207, 230] width 16 height 16
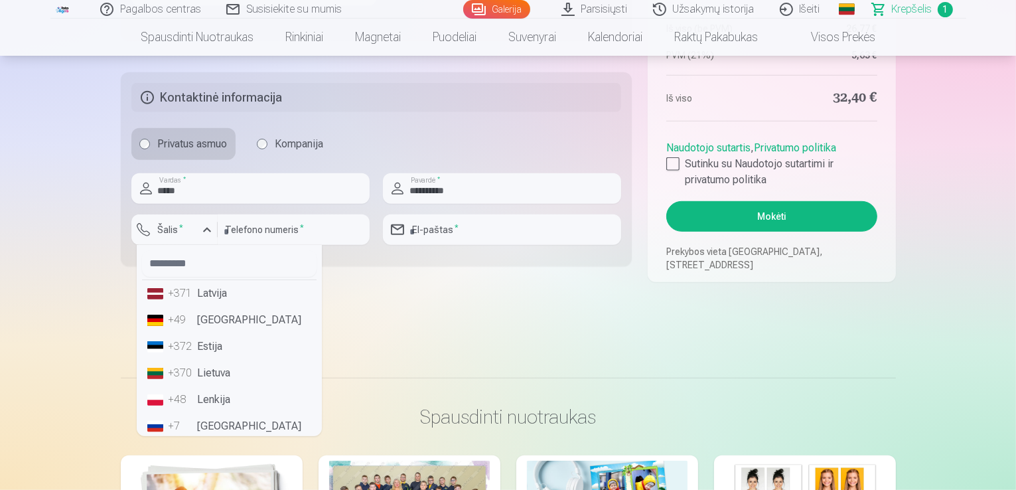
click at [217, 374] on li "+370 Lietuva" at bounding box center [229, 373] width 175 height 27
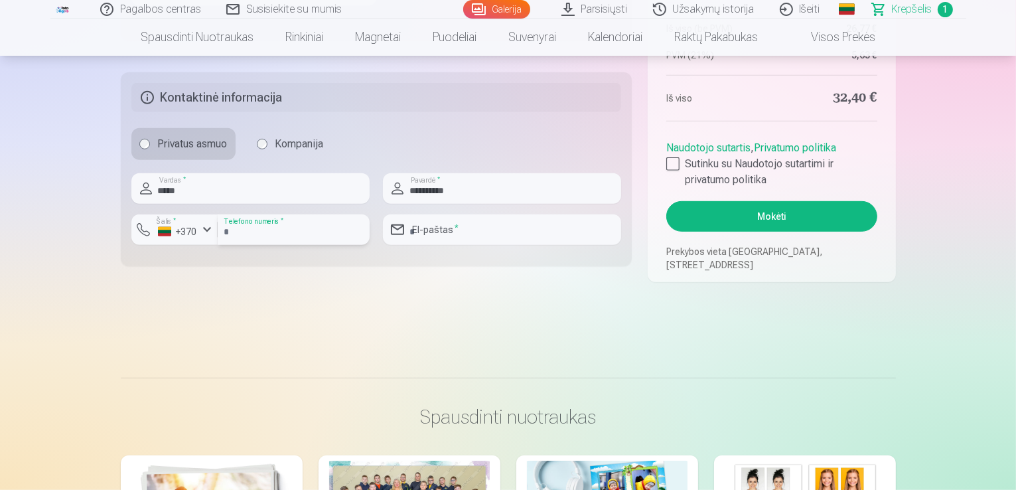
click at [292, 226] on input "number" at bounding box center [294, 229] width 152 height 31
type input "********"
click at [479, 228] on input "email" at bounding box center [502, 229] width 238 height 31
type input "**********"
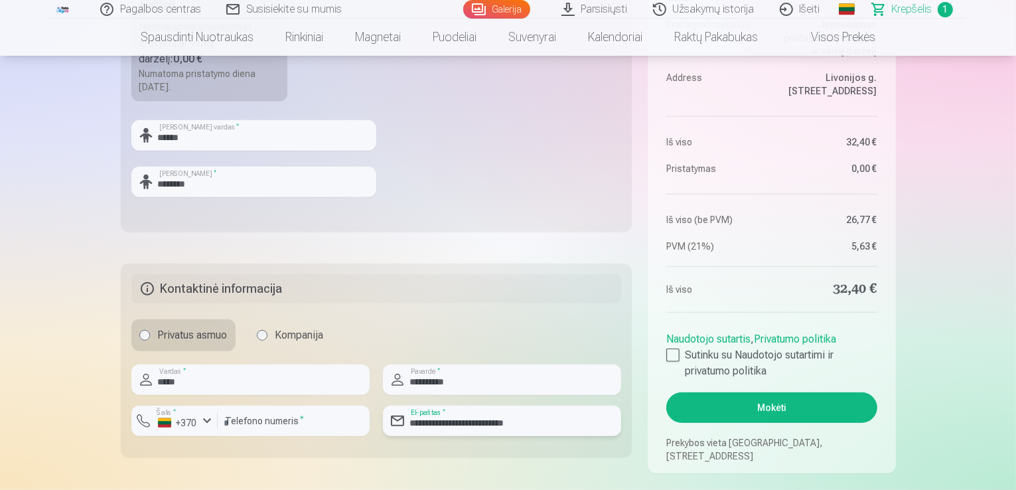
scroll to position [531, 0]
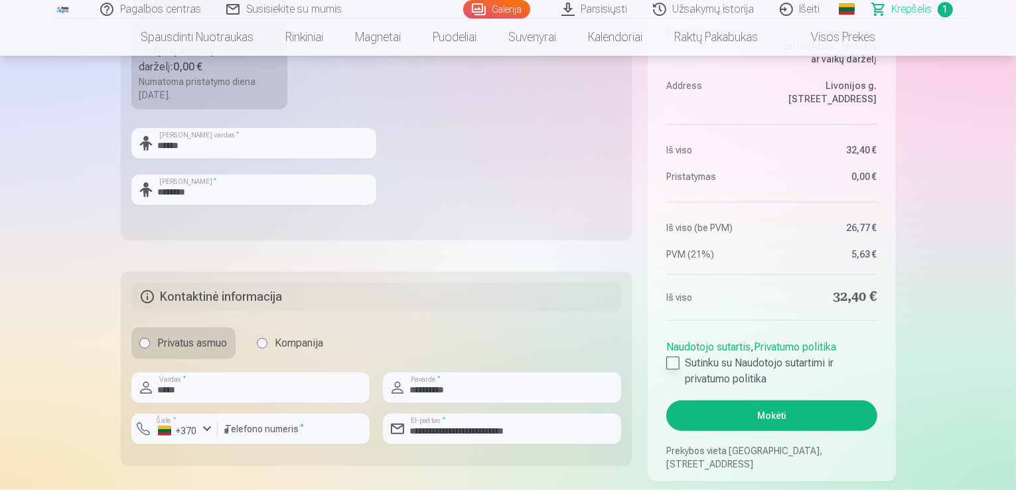
click at [676, 356] on div at bounding box center [672, 362] width 13 height 13
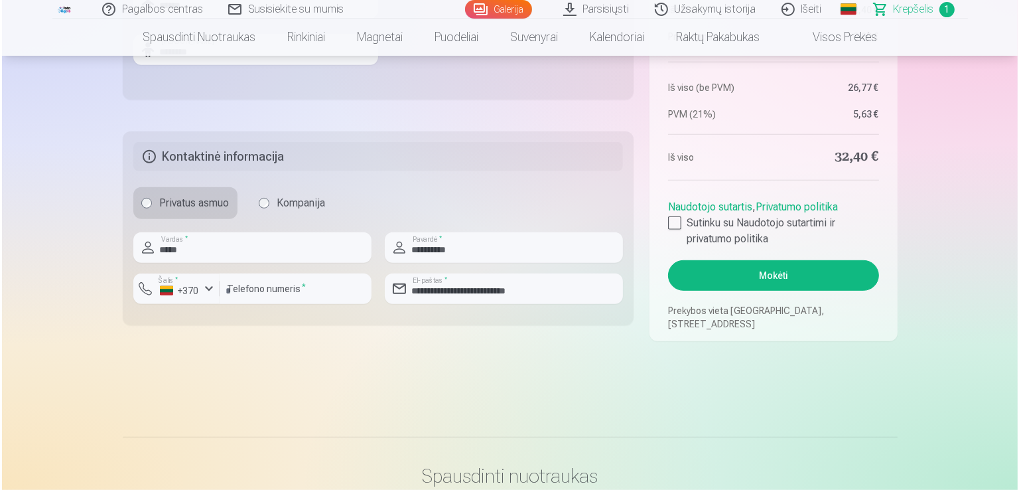
scroll to position [664, 0]
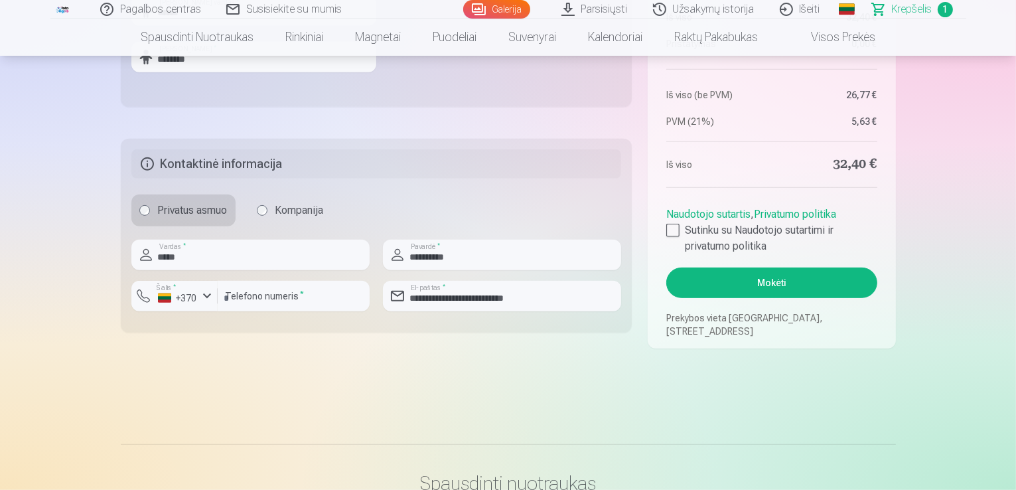
click at [767, 294] on button "Mokėti" at bounding box center [771, 282] width 210 height 31
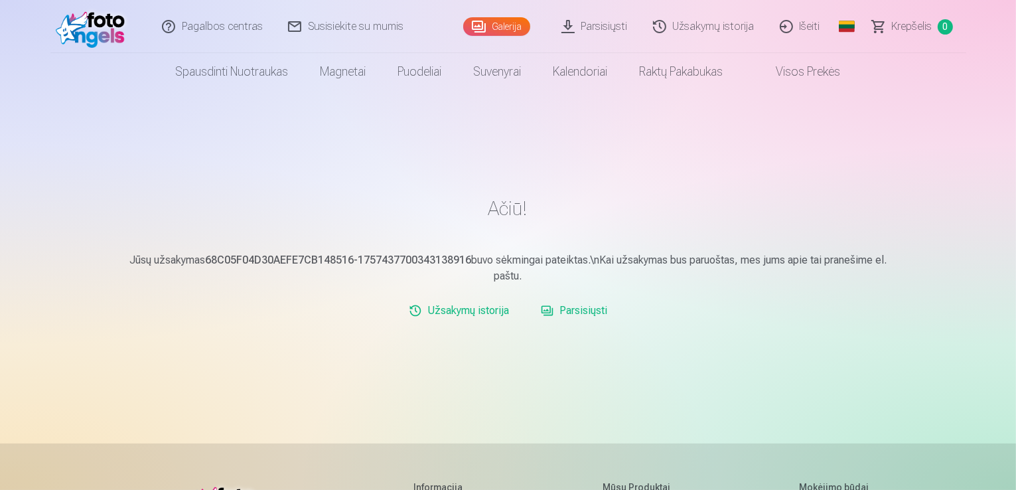
click at [585, 310] on link "Parsisiųsti" at bounding box center [573, 310] width 77 height 27
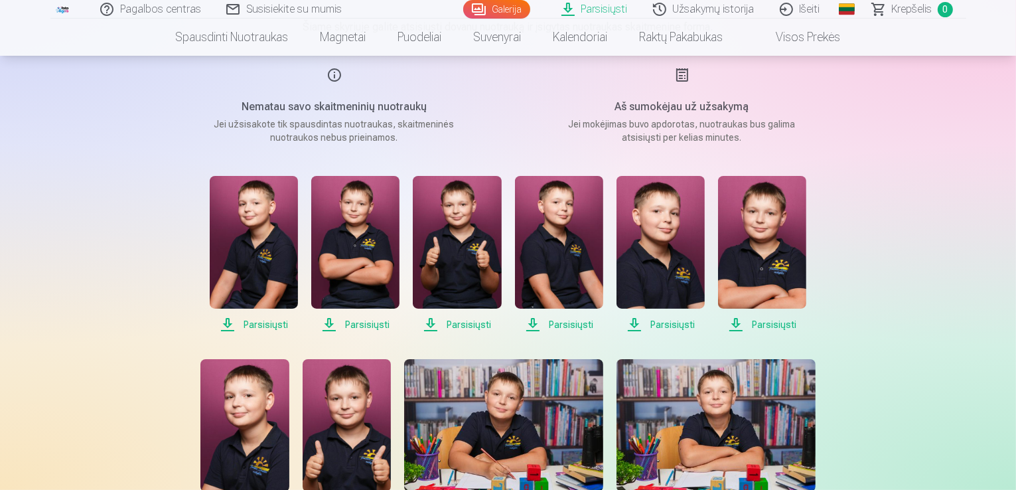
scroll to position [199, 0]
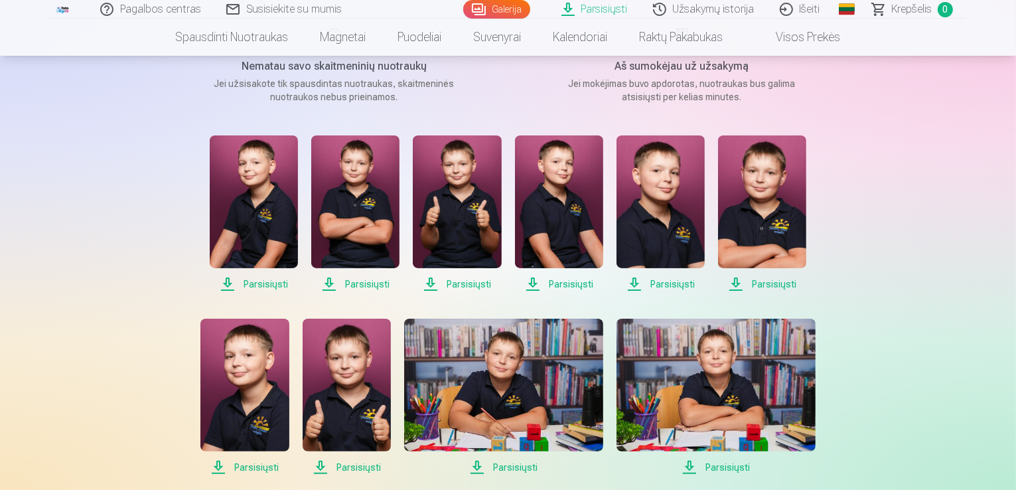
click at [253, 225] on img at bounding box center [254, 201] width 88 height 133
click at [267, 283] on span "Parsisiųsti" at bounding box center [254, 284] width 88 height 16
click at [262, 282] on span "Parsisiųsti" at bounding box center [254, 284] width 88 height 16
click at [225, 283] on span "Parsisiųsti" at bounding box center [254, 284] width 88 height 16
click at [330, 284] on span "Parsisiųsti" at bounding box center [355, 284] width 88 height 16
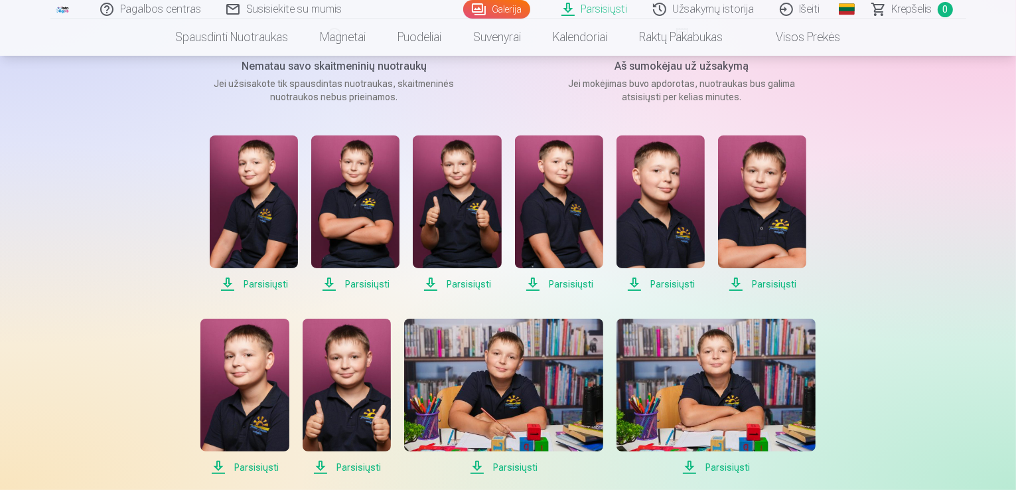
click at [431, 279] on span "Parsisiųsti" at bounding box center [457, 284] width 88 height 16
click at [433, 285] on span "Parsisiųsti" at bounding box center [457, 284] width 88 height 16
click at [533, 282] on span "Parsisiųsti" at bounding box center [559, 284] width 88 height 16
click at [634, 283] on span "Parsisiųsti" at bounding box center [660, 284] width 88 height 16
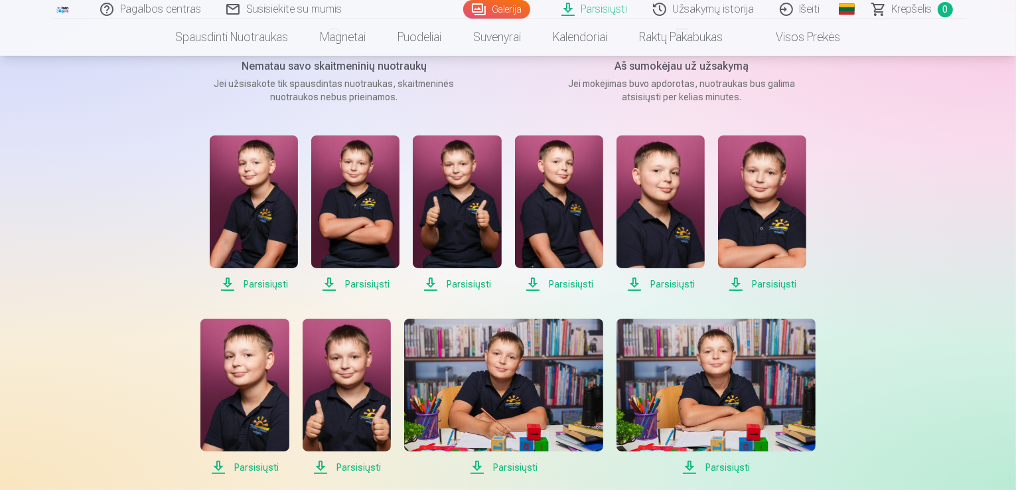
click at [738, 281] on span "Parsisiųsti" at bounding box center [762, 284] width 88 height 16
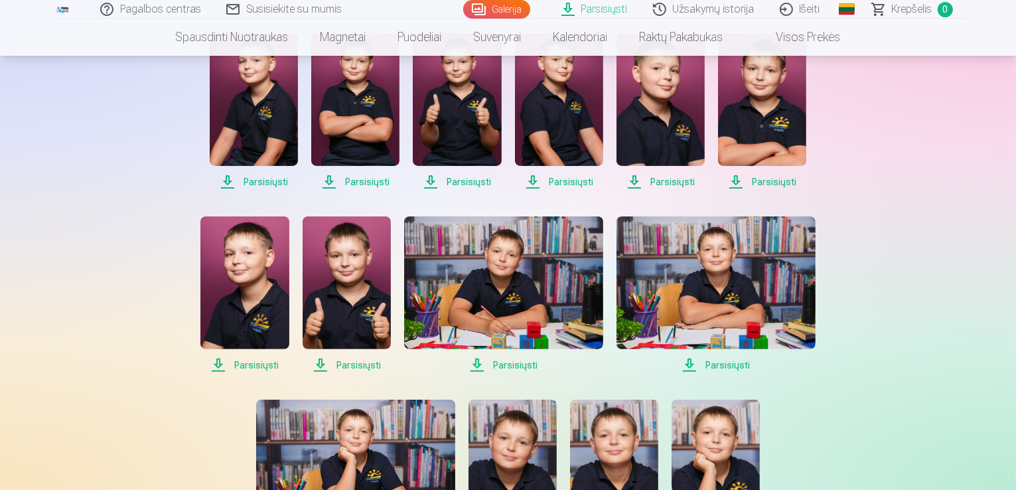
scroll to position [332, 0]
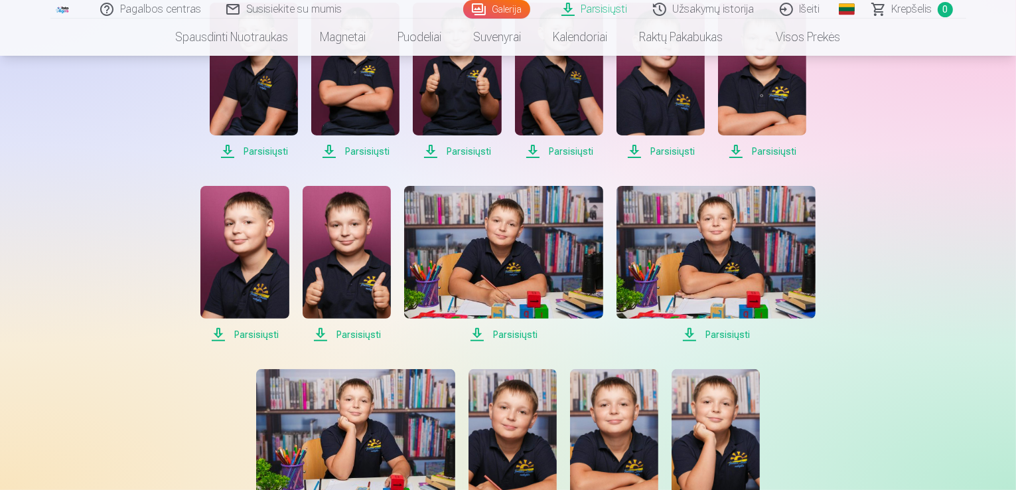
click at [220, 335] on span "Parsisiųsti" at bounding box center [244, 334] width 88 height 16
click at [321, 333] on span "Parsisiųsti" at bounding box center [347, 334] width 88 height 16
click at [476, 334] on span "Parsisiųsti" at bounding box center [503, 334] width 199 height 16
click at [688, 331] on span "Parsisiųsti" at bounding box center [715, 334] width 199 height 16
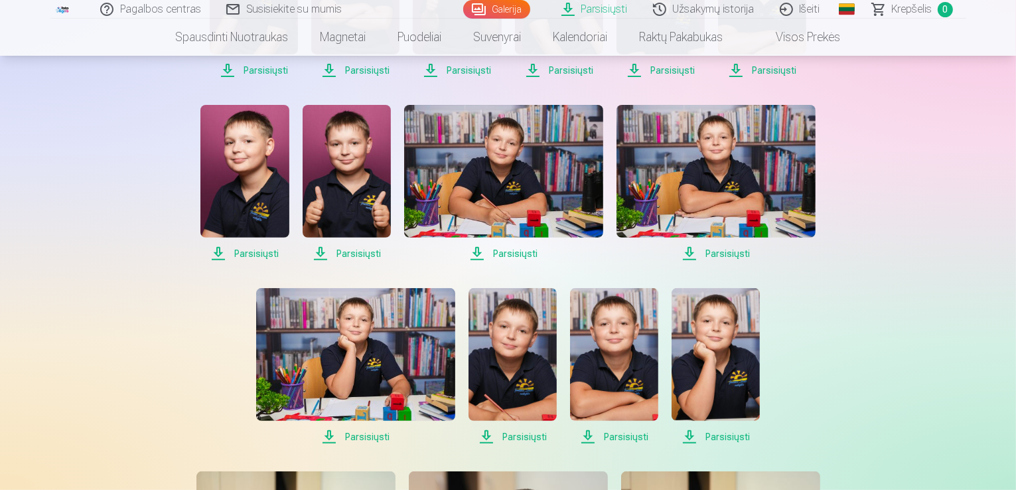
scroll to position [464, 0]
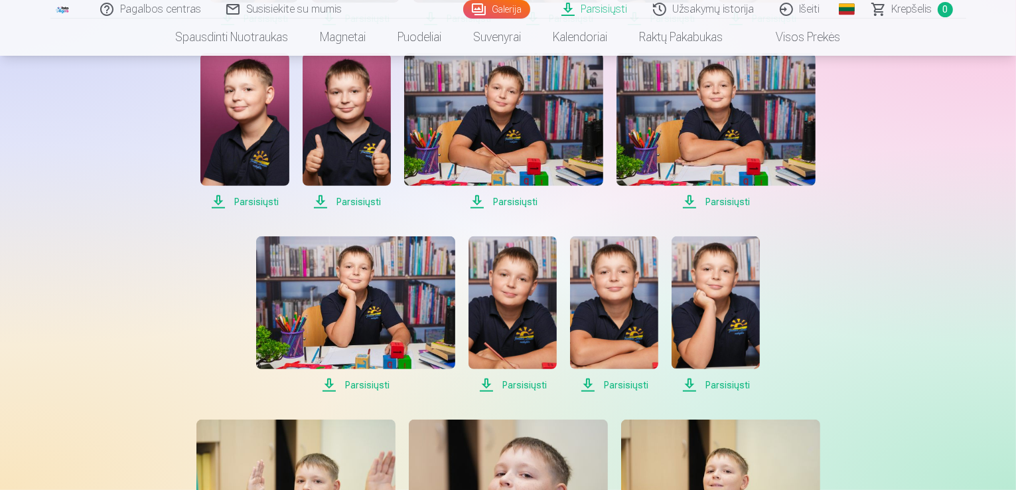
click at [332, 383] on span "Parsisiųsti" at bounding box center [355, 385] width 199 height 16
click at [485, 385] on span "Parsisiųsti" at bounding box center [512, 385] width 88 height 16
click at [591, 384] on span "Parsisiųsti" at bounding box center [614, 385] width 88 height 16
click at [691, 383] on span "Parsisiųsti" at bounding box center [715, 385] width 88 height 16
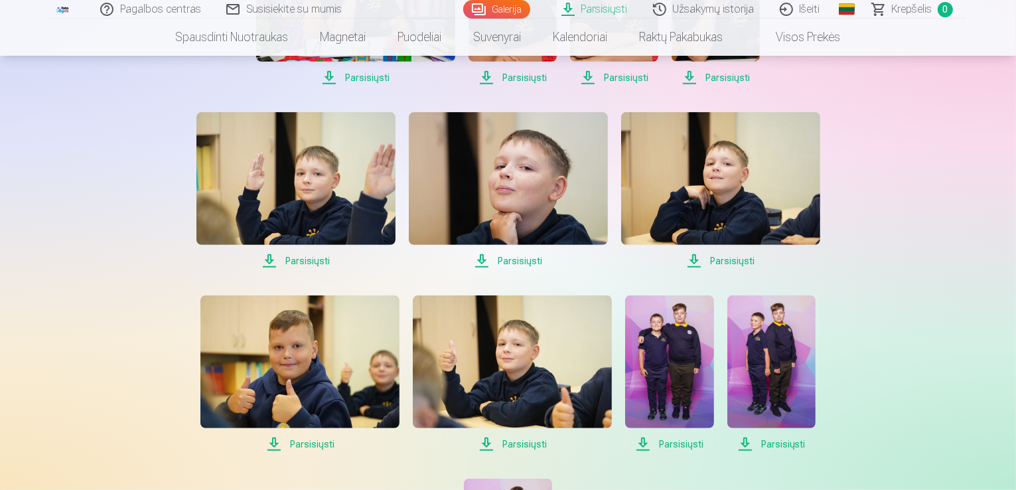
scroll to position [730, 0]
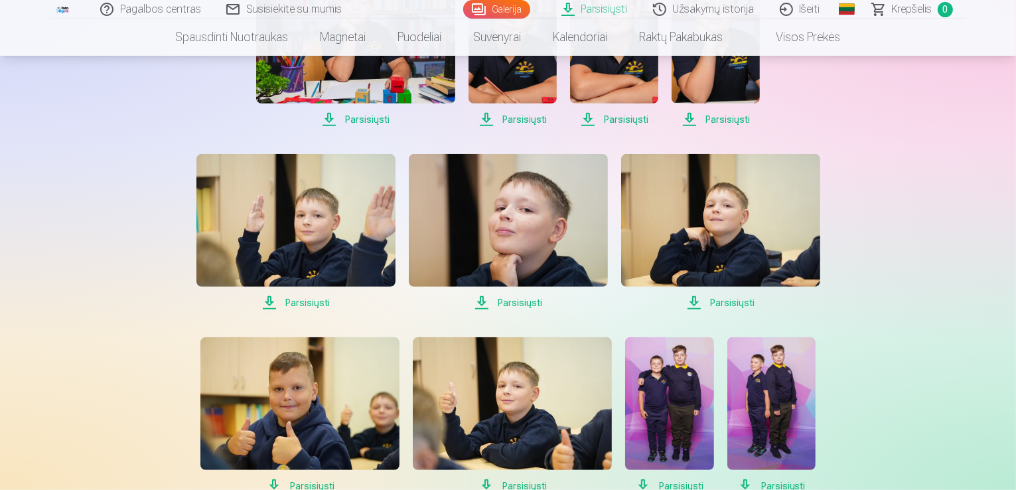
click at [268, 301] on span "Parsisiųsti" at bounding box center [295, 303] width 199 height 16
click at [482, 301] on span "Parsisiųsti" at bounding box center [508, 303] width 199 height 16
click at [697, 300] on span "Parsisiųsti" at bounding box center [720, 303] width 199 height 16
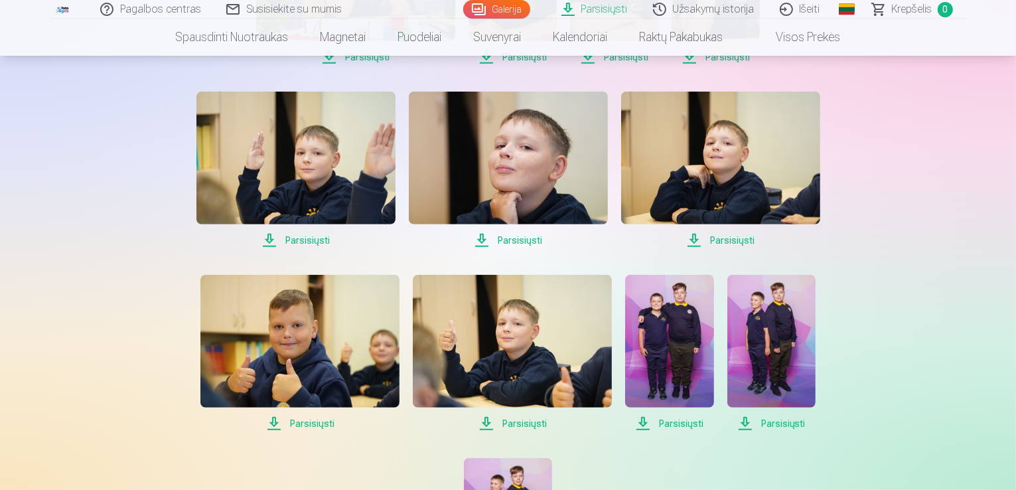
scroll to position [929, 0]
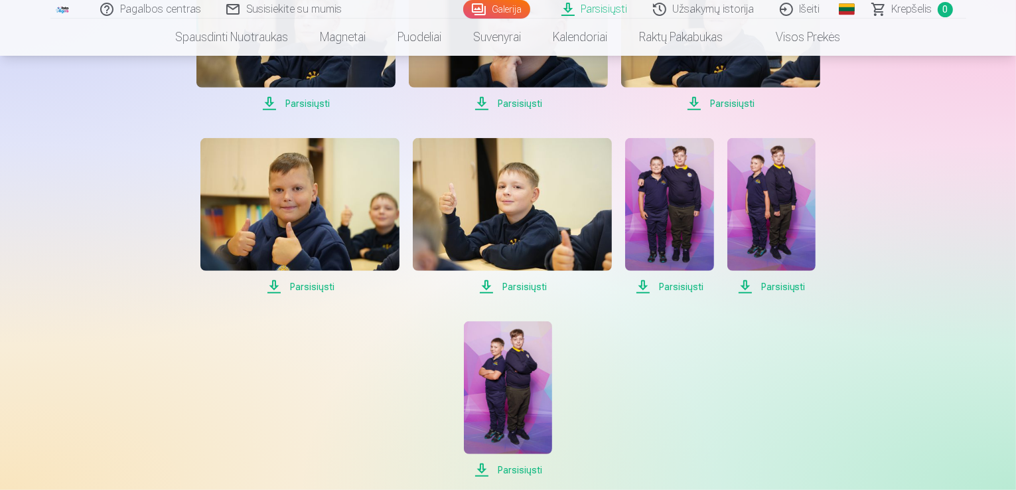
click at [485, 285] on span "Parsisiųsti" at bounding box center [512, 287] width 199 height 16
click at [487, 285] on span "Parsisiųsti" at bounding box center [512, 287] width 199 height 16
click at [644, 287] on span "Parsisiųsti" at bounding box center [669, 287] width 88 height 16
click at [747, 287] on span "Parsisiųsti" at bounding box center [771, 287] width 88 height 16
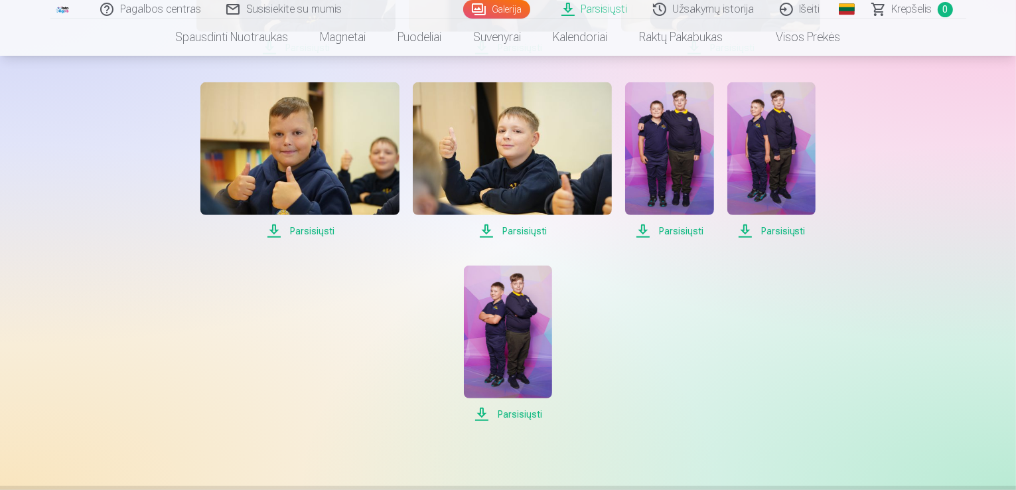
scroll to position [1062, 0]
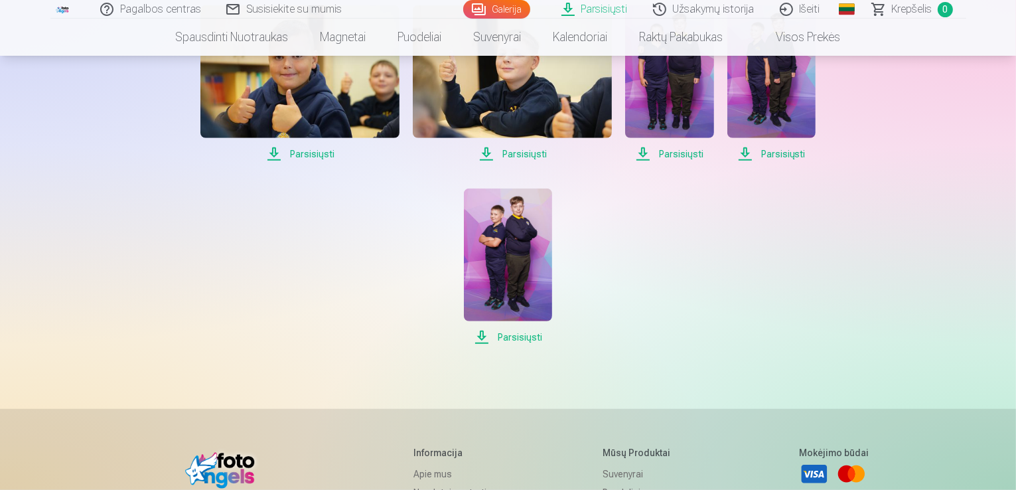
click at [484, 334] on span "Parsisiųsti" at bounding box center [508, 337] width 88 height 16
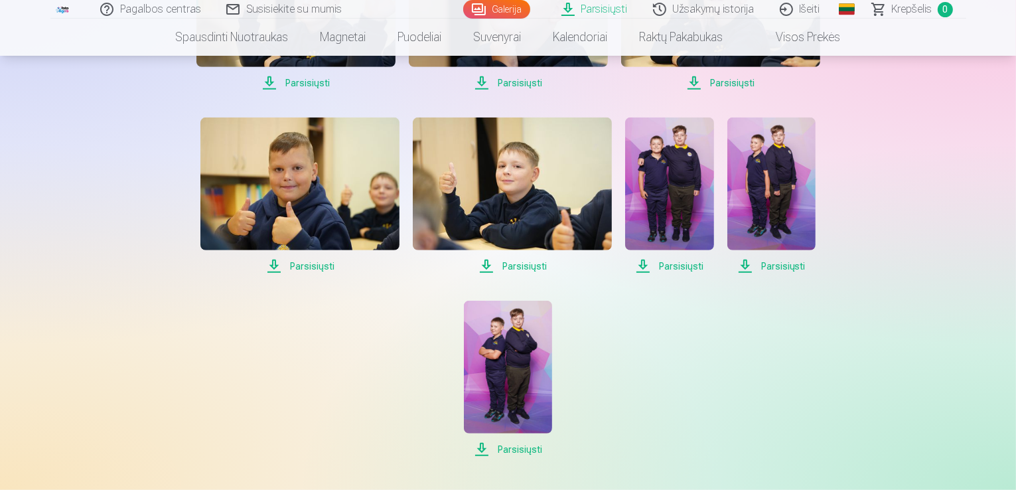
scroll to position [929, 0]
